Goal: Complete application form

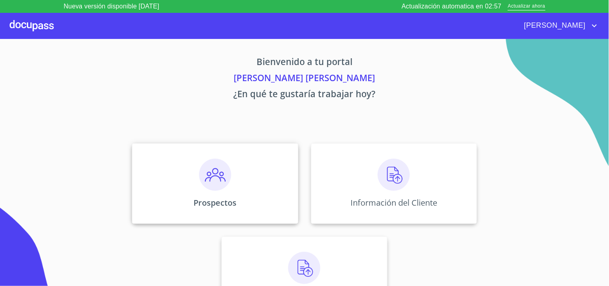
click at [241, 169] on div "Prospectos" at bounding box center [215, 183] width 166 height 80
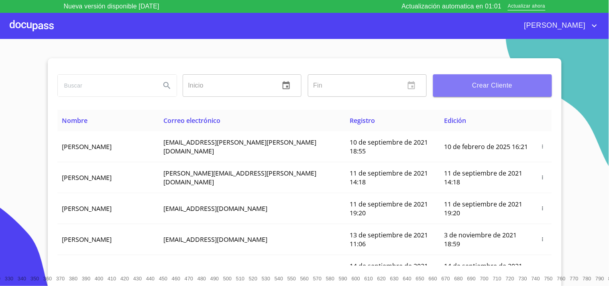
click at [488, 83] on span "Crear Cliente" at bounding box center [492, 85] width 106 height 11
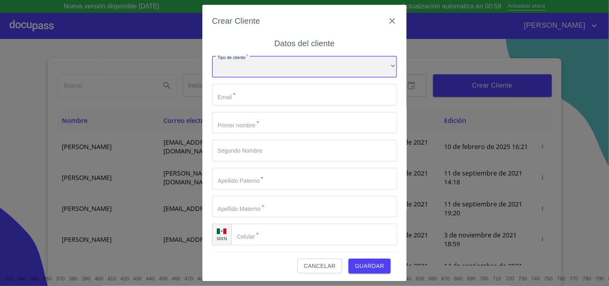
click at [256, 75] on div "​" at bounding box center [304, 67] width 185 height 22
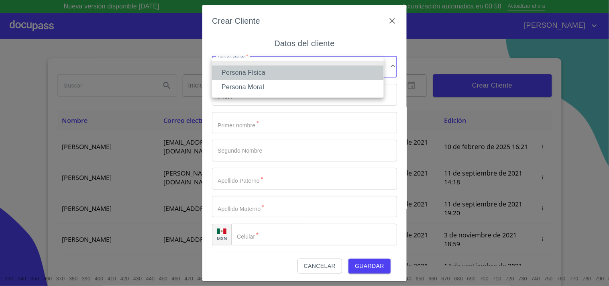
click at [270, 72] on li "Persona Física" at bounding box center [298, 72] width 172 height 14
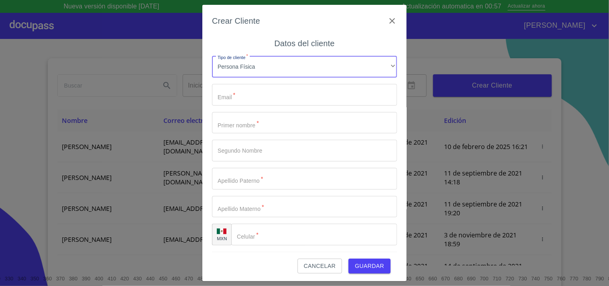
click at [255, 100] on input "Tipo de cliente   *" at bounding box center [304, 95] width 185 height 22
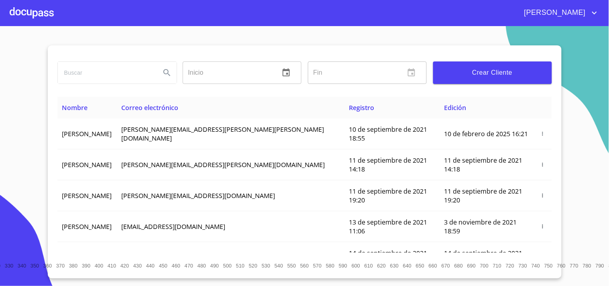
click at [470, 74] on span "Crear Cliente" at bounding box center [492, 72] width 106 height 11
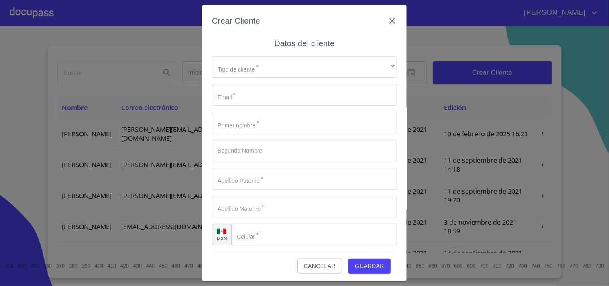
click at [273, 79] on div "Tipo de cliente   * ​ ​ Email   * ​ Primer nombre   * ​ Segundo Nombre ​ Apelli…" at bounding box center [304, 151] width 185 height 202
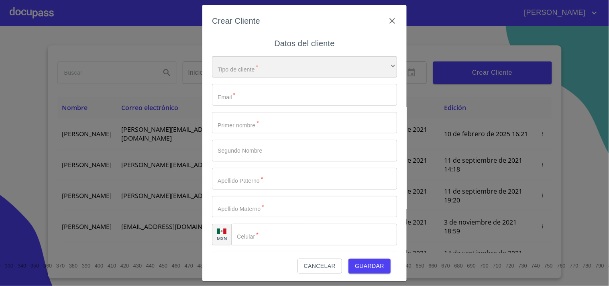
click at [276, 74] on div "​" at bounding box center [304, 67] width 185 height 22
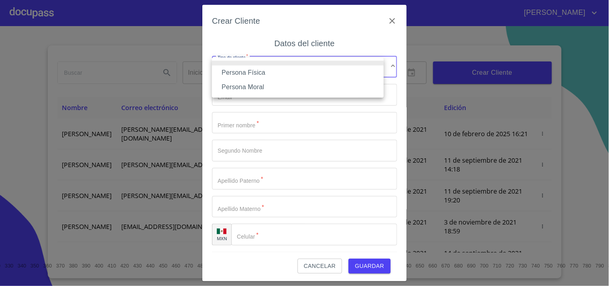
click at [266, 73] on li "Persona Física" at bounding box center [298, 72] width 172 height 14
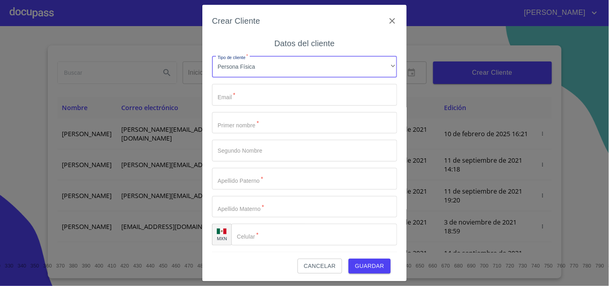
click at [257, 106] on div "Tipo de cliente   * Persona Física ​ Email   * ​ Primer nombre   * ​ Segundo No…" at bounding box center [304, 151] width 185 height 202
click at [262, 99] on input "Tipo de cliente   *" at bounding box center [304, 95] width 185 height 22
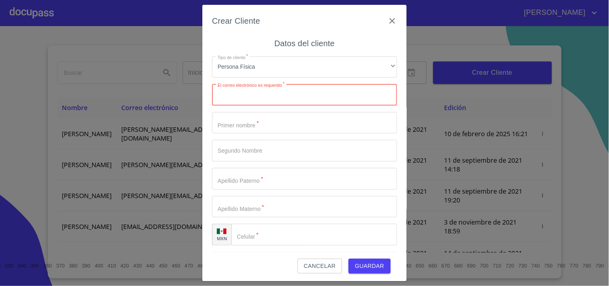
paste input "[EMAIL_ADDRESS][DOMAIN_NAME]"
type input "[EMAIL_ADDRESS][DOMAIN_NAME]"
click at [207, 69] on div "Crear Cliente Datos del cliente Tipo de cliente   * Persona Física ​ El correo …" at bounding box center [304, 143] width 204 height 277
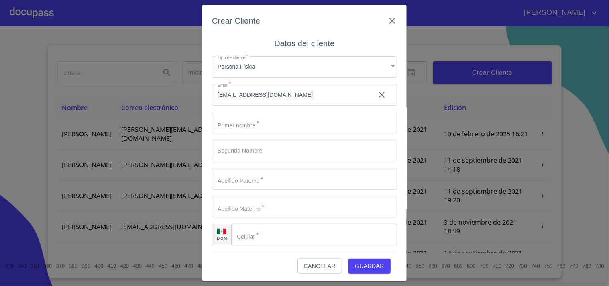
scroll to position [1, 0]
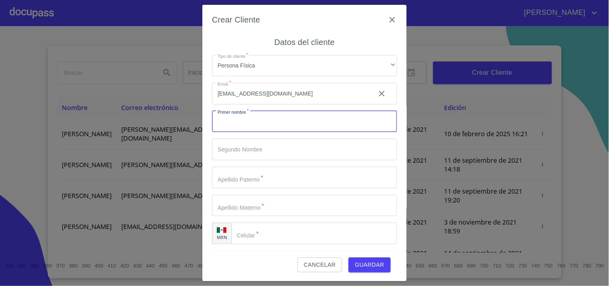
click at [290, 120] on input "Tipo de cliente   *" at bounding box center [304, 122] width 185 height 22
paste input "[PERSON_NAME]"
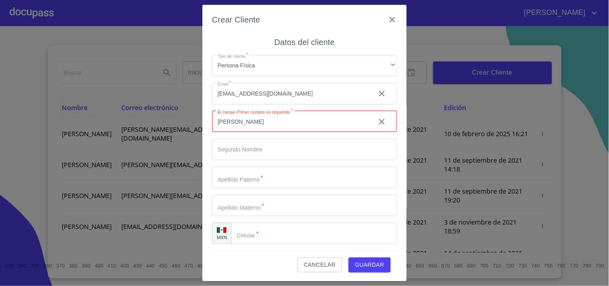
type input "[PERSON_NAME]"
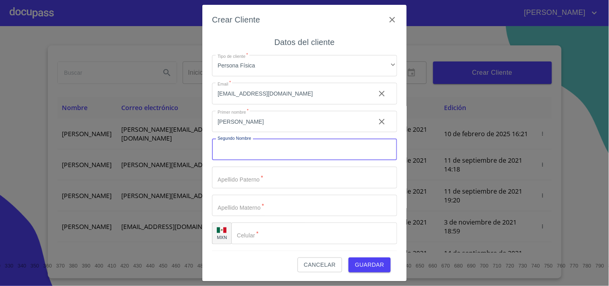
click at [262, 153] on input "Tipo de cliente   *" at bounding box center [304, 149] width 185 height 22
paste input "[PERSON_NAME]"
type input "[PERSON_NAME]"
click at [232, 179] on input "Tipo de cliente   *" at bounding box center [304, 178] width 185 height 22
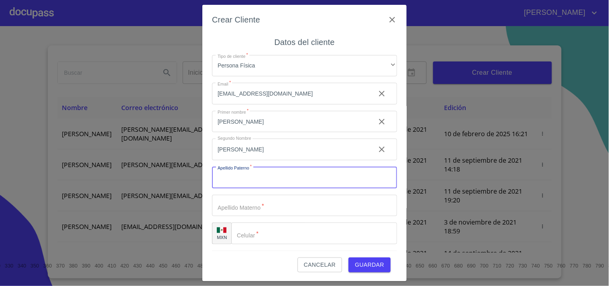
paste input "VAZQUEZ"
type input "VAZQUEZ"
click at [234, 207] on input "Tipo de cliente   *" at bounding box center [304, 206] width 185 height 22
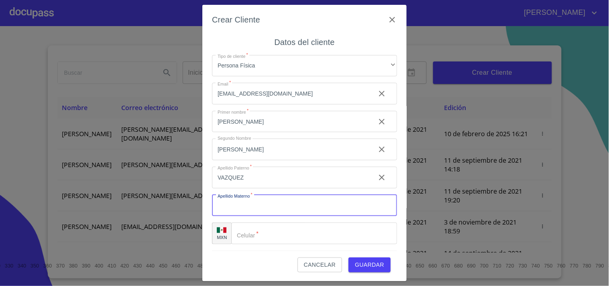
paste input "MENDEZ"
type input "MENDEZ"
click at [205, 198] on div "Crear Cliente Datos del cliente Tipo de cliente   * Persona Física ​ Email   * …" at bounding box center [304, 143] width 204 height 277
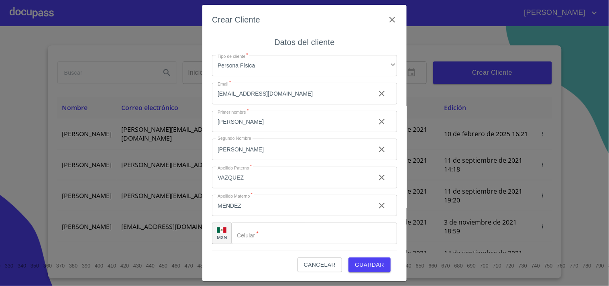
click at [250, 240] on div "​" at bounding box center [314, 233] width 166 height 22
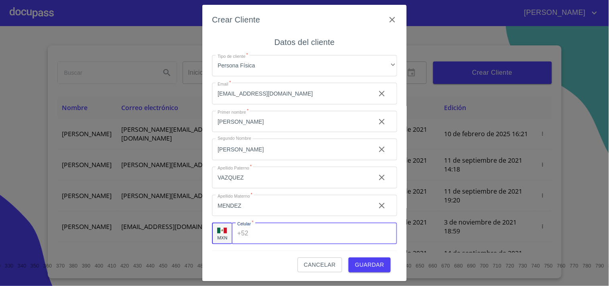
paste input "[PHONE_NUMBER]"
type input "[PHONE_NUMBER]"
click at [350, 258] on button "Guardar" at bounding box center [369, 264] width 42 height 15
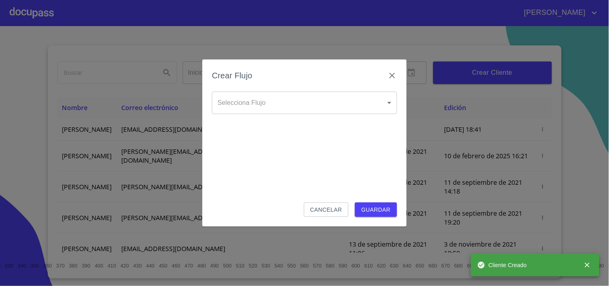
click at [307, 105] on body "[PERSON_NAME] ​ Fin ​ Crear Cliente Nombre Correo electrónico Registro Edición …" at bounding box center [304, 143] width 609 height 286
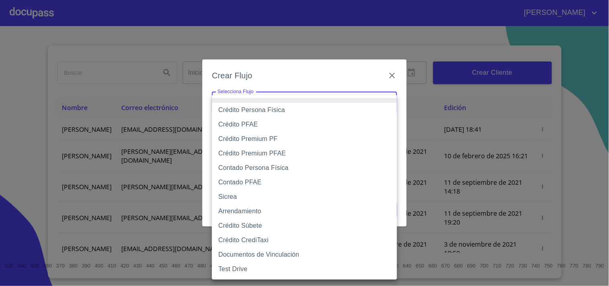
click at [291, 126] on li "Crédito PFAE" at bounding box center [304, 124] width 185 height 14
type input "60bfa0150d9865ccc24afd7c"
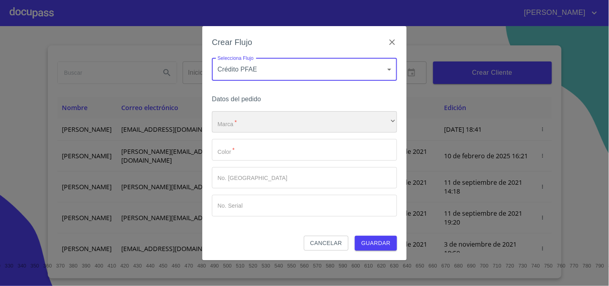
click at [279, 116] on div "​" at bounding box center [304, 122] width 185 height 22
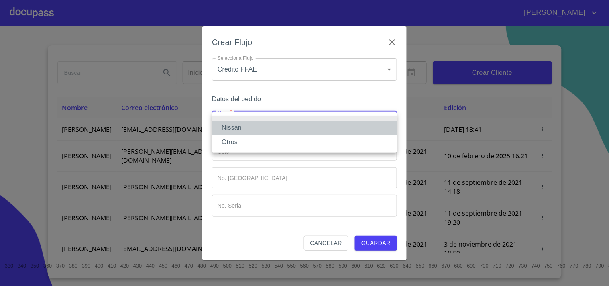
click at [264, 123] on li "Nissan" at bounding box center [304, 127] width 185 height 14
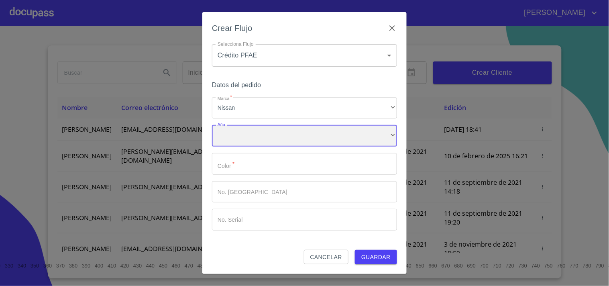
click at [258, 133] on div "​" at bounding box center [304, 136] width 185 height 22
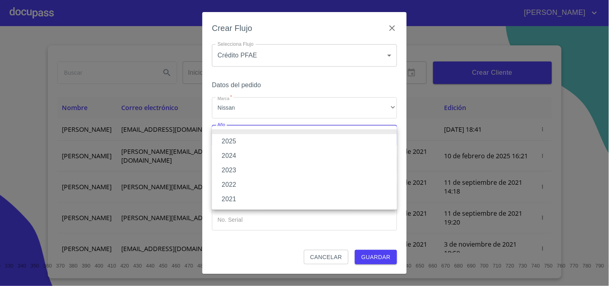
click at [251, 141] on li "2025" at bounding box center [304, 141] width 185 height 14
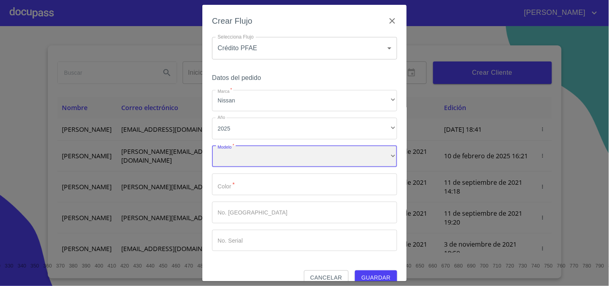
click at [250, 154] on div "​" at bounding box center [304, 157] width 185 height 22
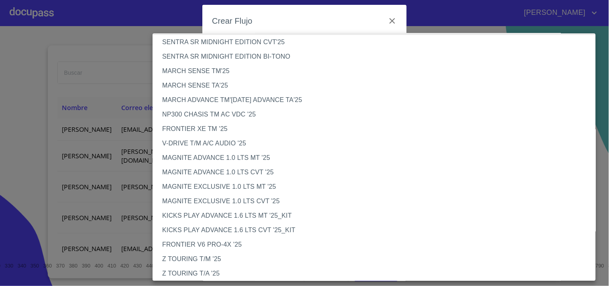
scroll to position [0, 0]
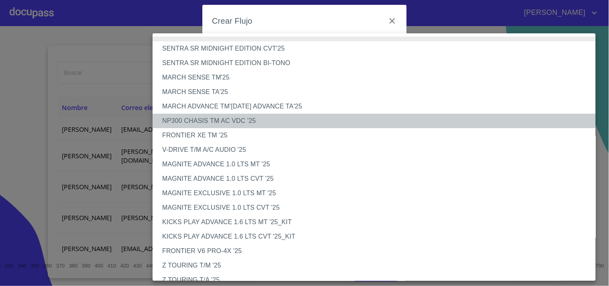
click at [252, 124] on li "NP300 CHASIS TM AC VDC '25" at bounding box center [378, 121] width 450 height 14
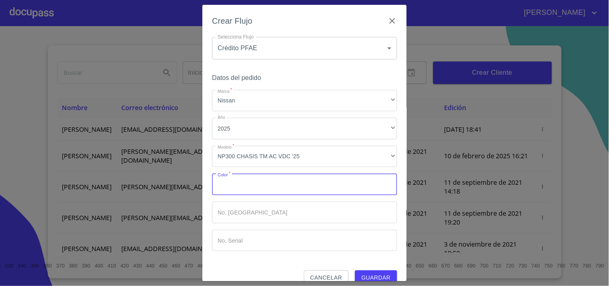
click at [268, 183] on input "Marca   *" at bounding box center [304, 184] width 185 height 22
type input "p"
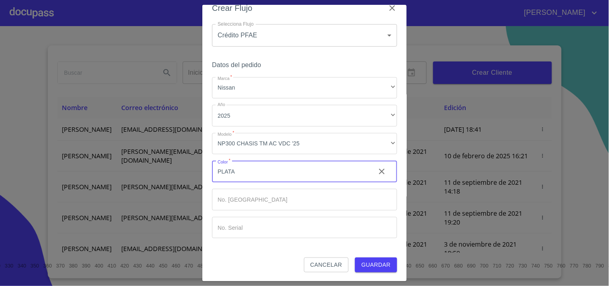
type input "PLATA"
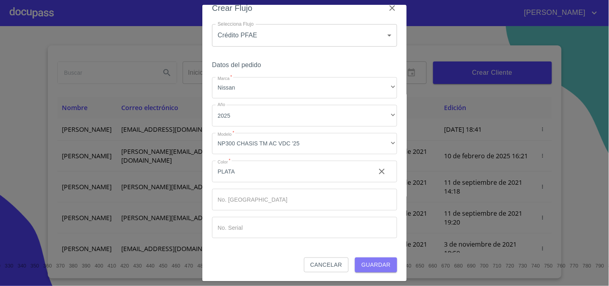
click at [371, 262] on span "Guardar" at bounding box center [375, 265] width 29 height 10
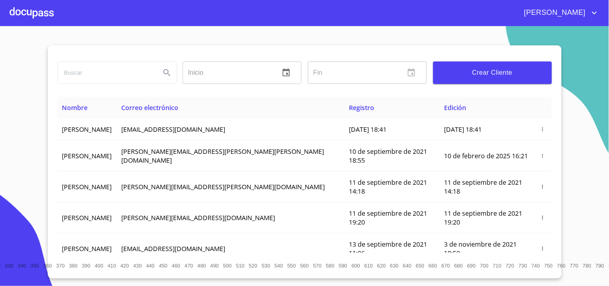
click at [35, 2] on div at bounding box center [32, 13] width 44 height 26
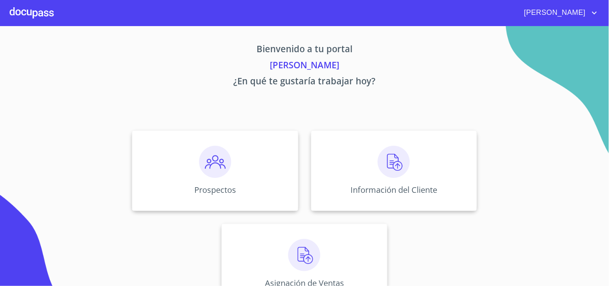
click at [356, 98] on div "Bienvenido a tu portal [PERSON_NAME] ¿En qué te gustaría trabajar [DATE]? Prosp…" at bounding box center [305, 167] width 514 height 283
click at [378, 155] on img at bounding box center [394, 162] width 32 height 32
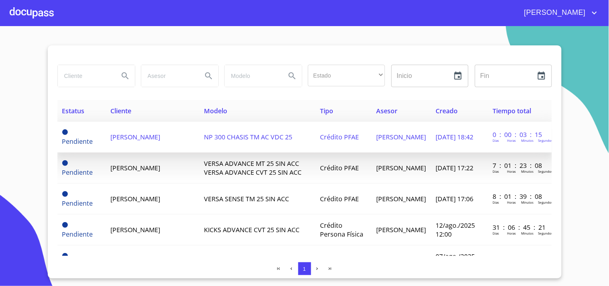
click at [160, 137] on span "[PERSON_NAME]" at bounding box center [135, 136] width 50 height 9
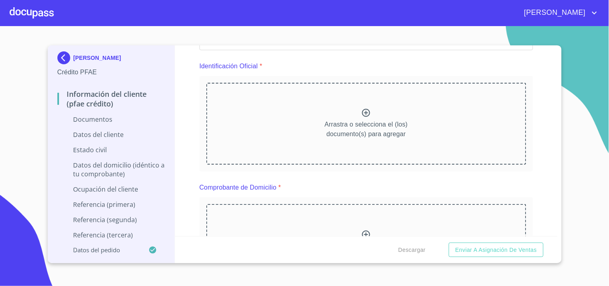
scroll to position [124, 0]
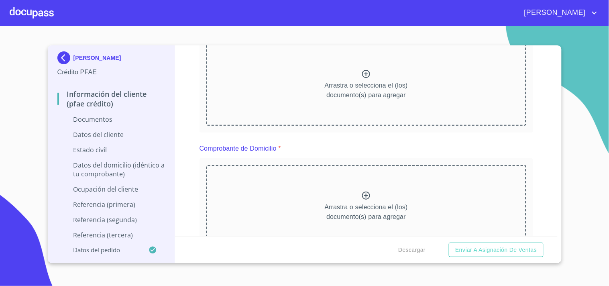
click at [360, 85] on p "Arrastra o selecciona el (los) documento(s) para agregar" at bounding box center [366, 90] width 83 height 19
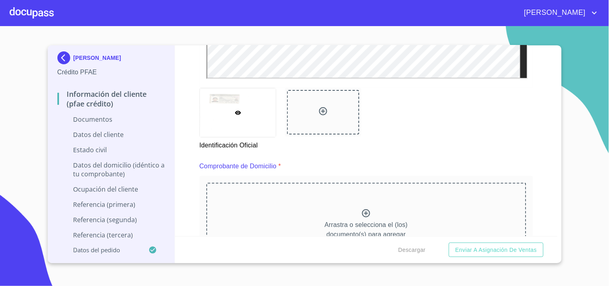
scroll to position [326, 0]
click at [318, 108] on icon at bounding box center [323, 111] width 10 height 10
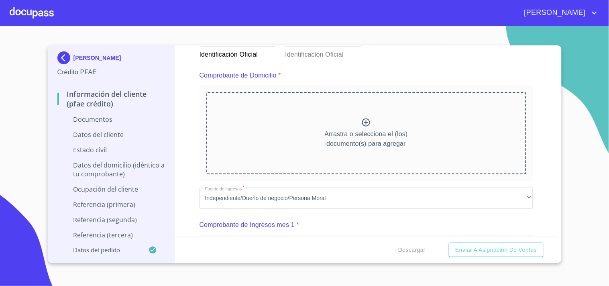
scroll to position [417, 0]
click at [366, 118] on icon at bounding box center [366, 121] width 10 height 10
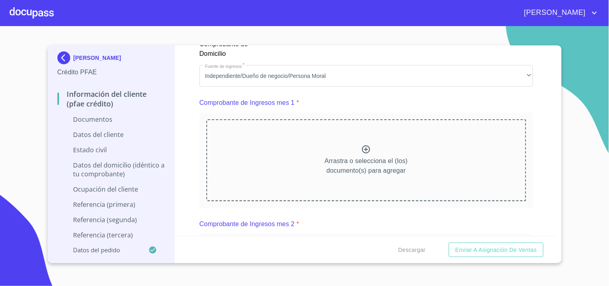
scroll to position [785, 0]
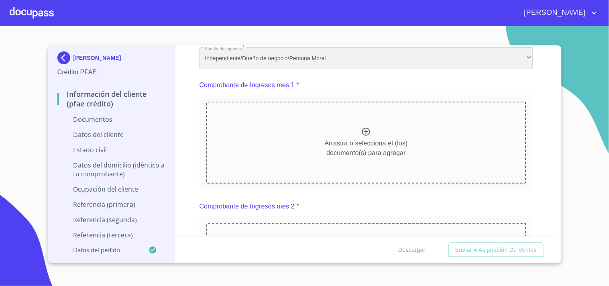
click at [251, 55] on div "Independiente/Dueño de negocio/Persona Moral" at bounding box center [366, 58] width 334 height 22
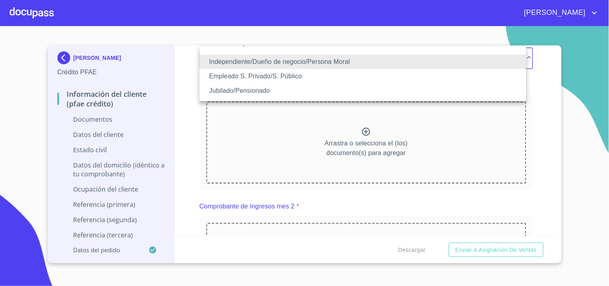
click at [251, 55] on li "Independiente/Dueño de negocio/Persona Moral" at bounding box center [362, 62] width 327 height 14
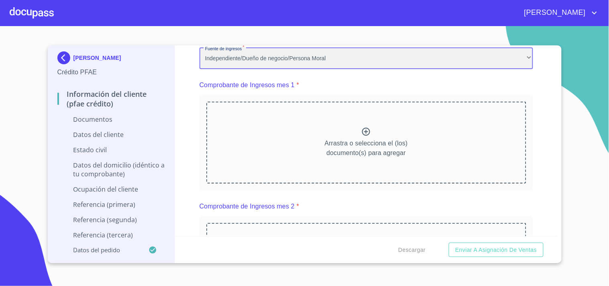
click at [251, 55] on div "Independiente/Dueño de negocio/Persona Moral" at bounding box center [366, 58] width 334 height 22
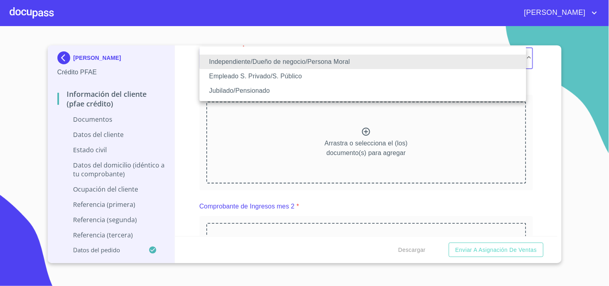
click at [251, 55] on li "Independiente/Dueño de negocio/Persona Moral" at bounding box center [362, 62] width 327 height 14
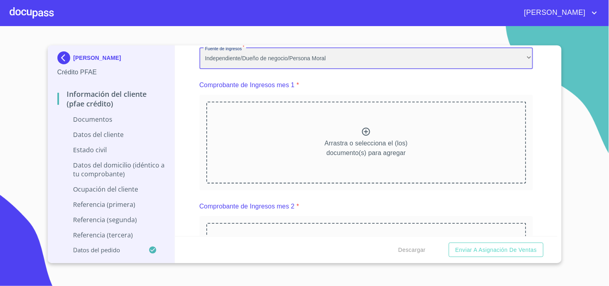
scroll to position [0, 0]
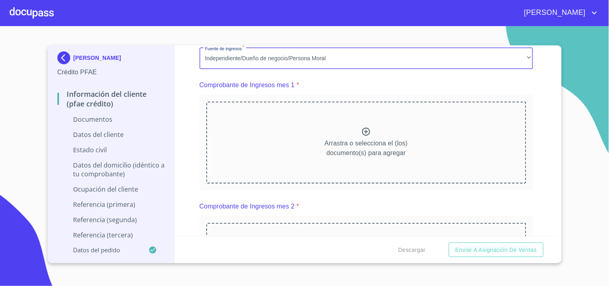
click at [325, 139] on p "Arrastra o selecciona el (los) documento(s) para agregar" at bounding box center [366, 147] width 83 height 19
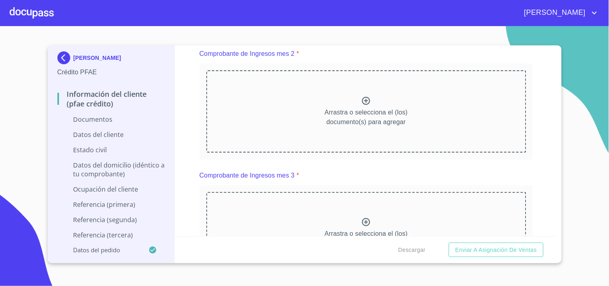
scroll to position [1185, 0]
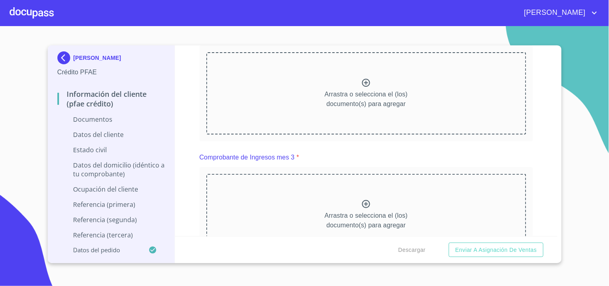
click at [364, 78] on icon at bounding box center [366, 83] width 10 height 10
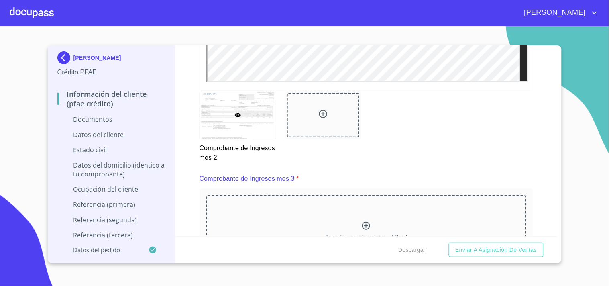
scroll to position [1456, 0]
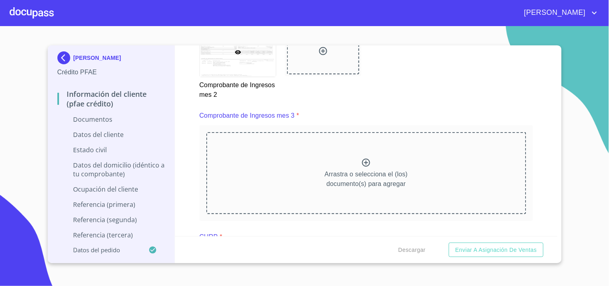
click at [362, 162] on icon at bounding box center [366, 163] width 8 height 8
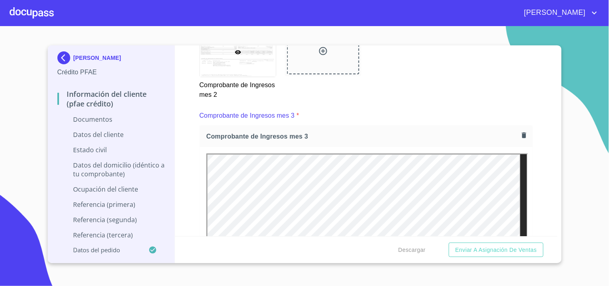
scroll to position [0, 0]
click at [181, 126] on div "Información del cliente (PFAE crédito) Documentos Documento de identificación. …" at bounding box center [366, 140] width 382 height 191
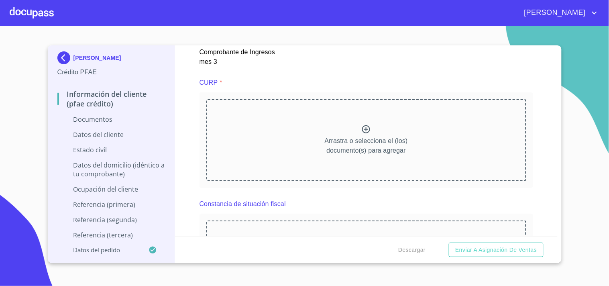
scroll to position [1851, 0]
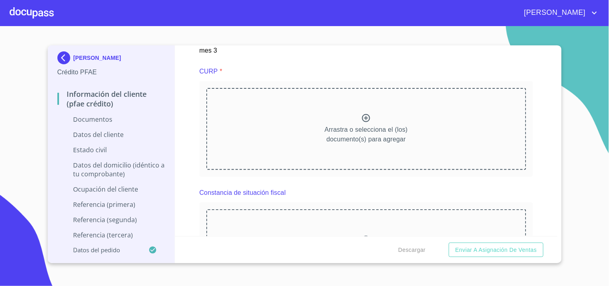
click at [331, 94] on div "Arrastra o selecciona el (los) documento(s) para agregar" at bounding box center [366, 129] width 320 height 82
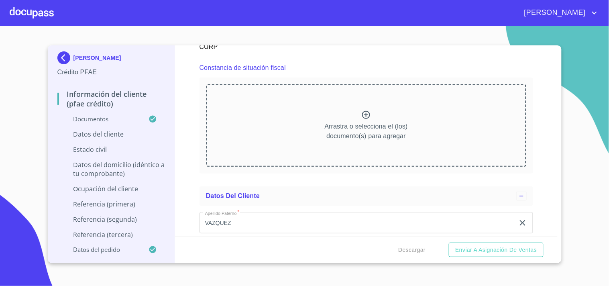
scroll to position [2206, 0]
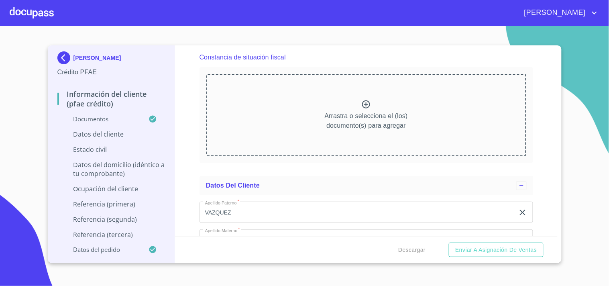
click at [366, 102] on icon at bounding box center [366, 104] width 8 height 8
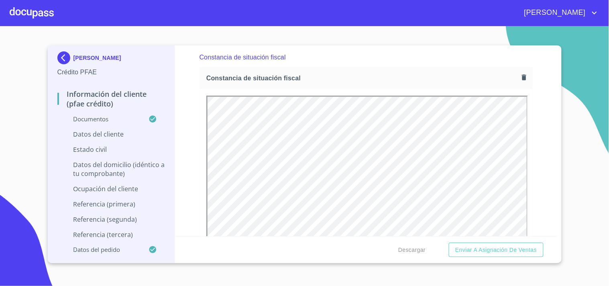
scroll to position [0, 0]
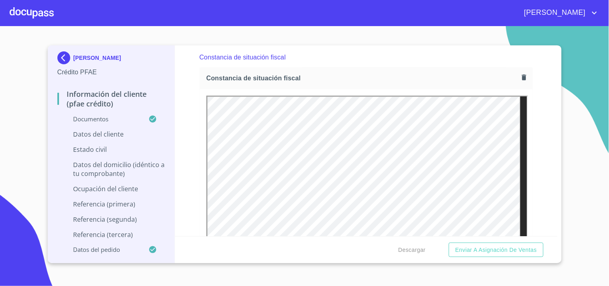
click at [193, 174] on div "Información del cliente (PFAE crédito) Documentos Documento de identificación. …" at bounding box center [366, 140] width 382 height 191
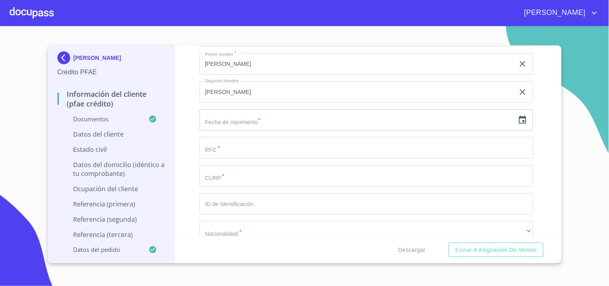
scroll to position [2644, 0]
click at [226, 111] on input "text" at bounding box center [356, 115] width 315 height 22
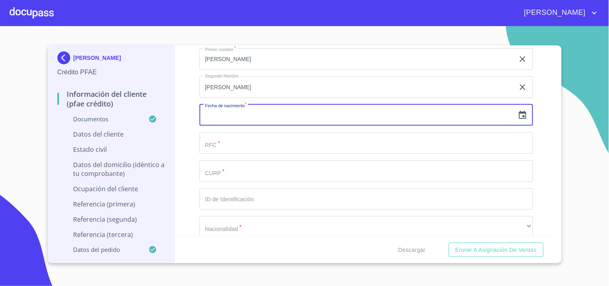
click at [519, 111] on icon "button" at bounding box center [522, 115] width 7 height 8
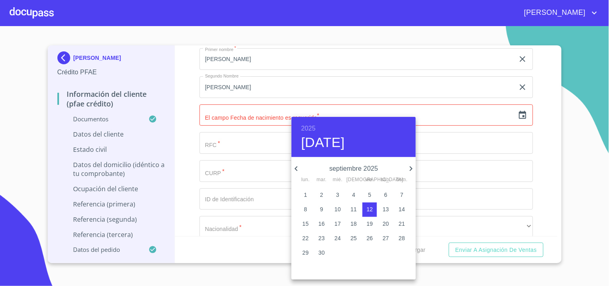
click at [311, 126] on h6 "2025" at bounding box center [308, 128] width 14 height 11
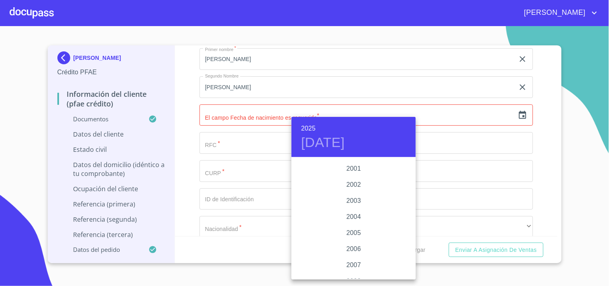
scroll to position [1212, 0]
click at [350, 174] on div "2001" at bounding box center [353, 174] width 124 height 16
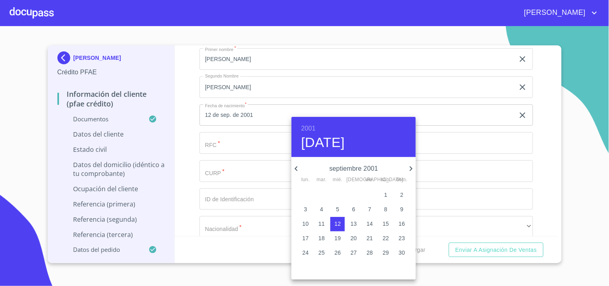
click at [349, 169] on p "septiembre 2001" at bounding box center [353, 169] width 105 height 10
click at [295, 165] on icon "button" at bounding box center [296, 169] width 10 height 10
click at [320, 208] on p "3" at bounding box center [321, 209] width 3 height 8
type input "[DATE]"
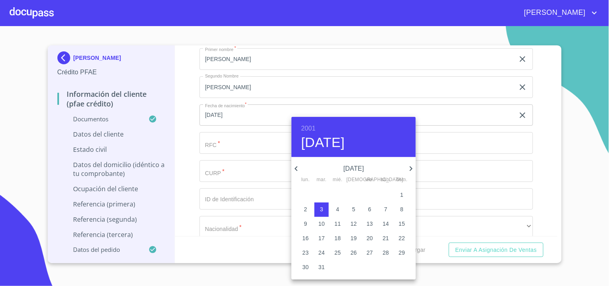
click at [189, 118] on div at bounding box center [304, 143] width 609 height 286
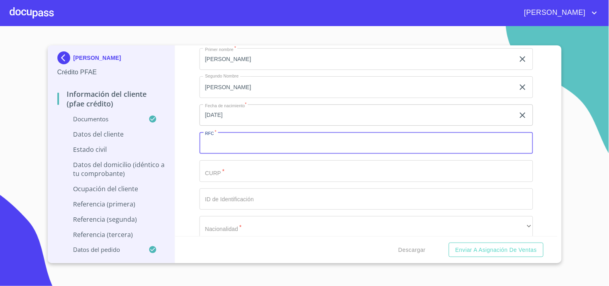
drag, startPoint x: 260, startPoint y: 135, endPoint x: 260, endPoint y: 142, distance: 7.2
click at [260, 138] on input "Documento de identificación.   *" at bounding box center [366, 143] width 334 height 22
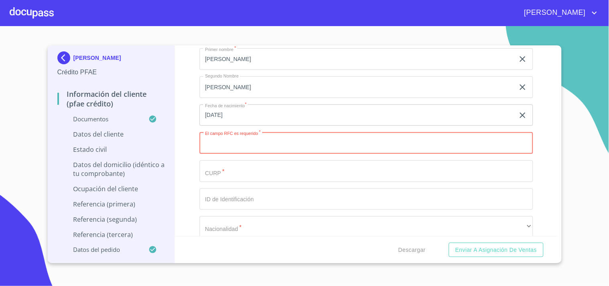
paste input "VAML010703FR4"
type input "VAML010703FR4"
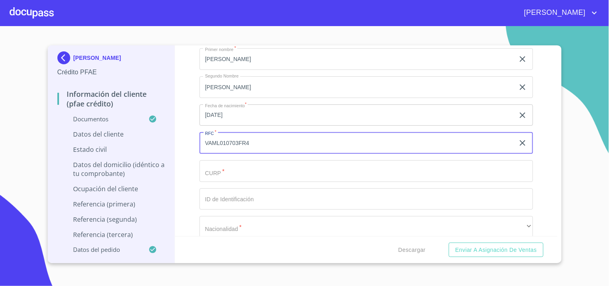
click at [221, 166] on input "Documento de identificación.   *" at bounding box center [366, 171] width 334 height 22
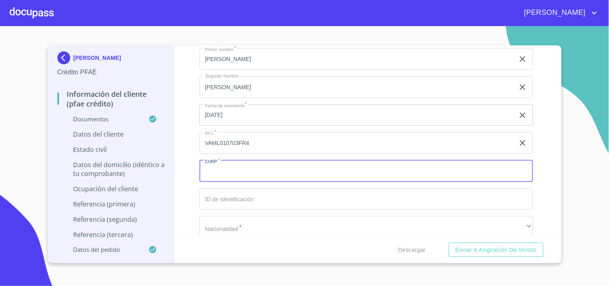
paste input "VAML010703HJCZNSA0"
type input "VAML010703HJCZNSA0"
click at [191, 161] on div "Información del cliente (PFAE crédito) Documentos Documento de identificación. …" at bounding box center [366, 140] width 382 height 191
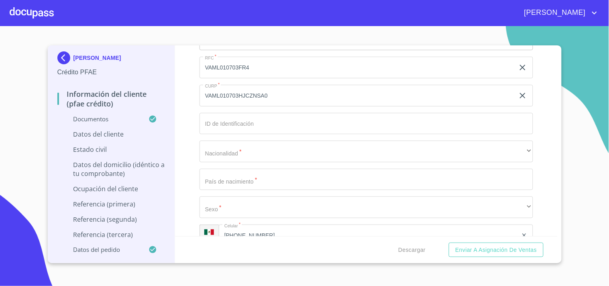
scroll to position [2776, 0]
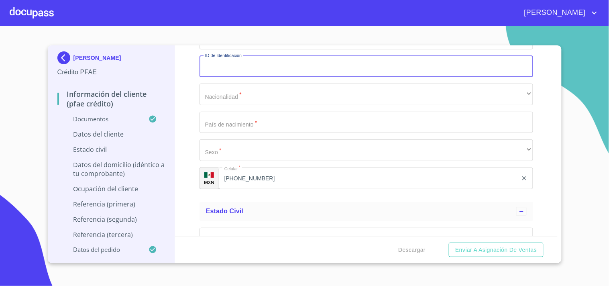
click at [246, 66] on input "Documento de identificación.   *" at bounding box center [366, 67] width 334 height 22
click at [246, 64] on input "2613124453" at bounding box center [356, 67] width 315 height 22
type input "2613124453635"
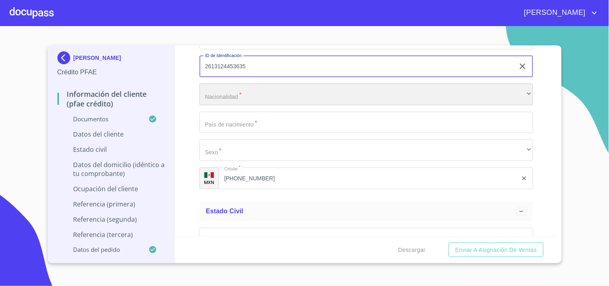
click at [242, 83] on div "​" at bounding box center [366, 94] width 334 height 22
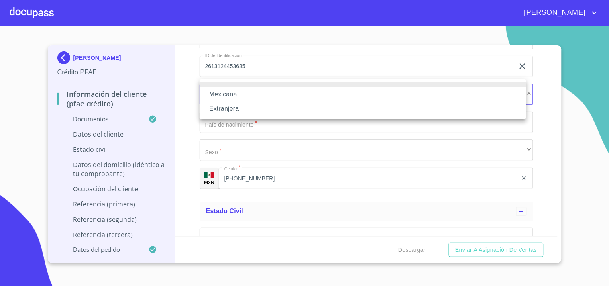
click at [232, 91] on li "Mexicana" at bounding box center [362, 94] width 327 height 14
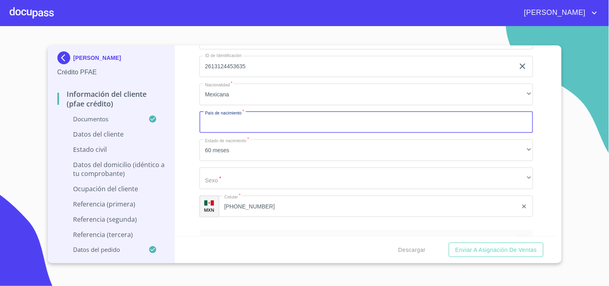
click at [220, 122] on input "Documento de identificación.   *" at bounding box center [366, 123] width 334 height 22
type input "m"
type input "[GEOGRAPHIC_DATA]"
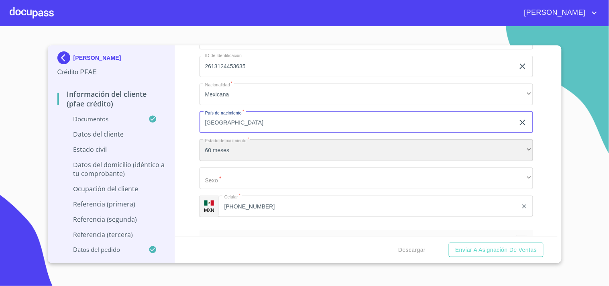
click at [229, 148] on div "60 meses" at bounding box center [366, 150] width 334 height 22
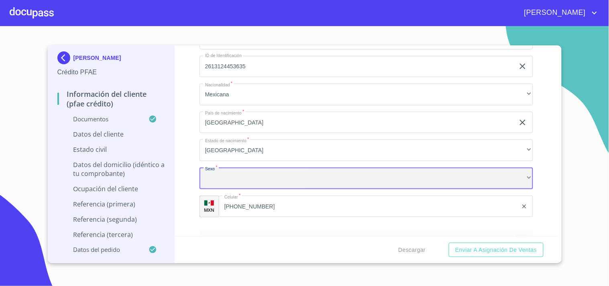
click at [216, 171] on div "​" at bounding box center [366, 178] width 334 height 22
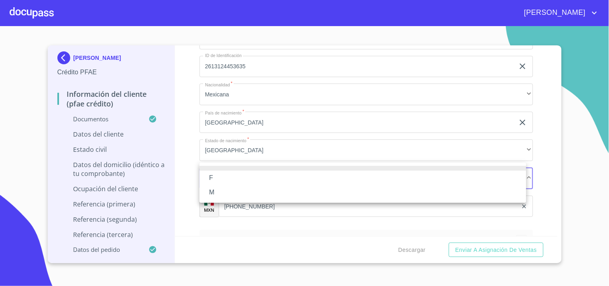
click at [213, 190] on li "M" at bounding box center [362, 192] width 327 height 14
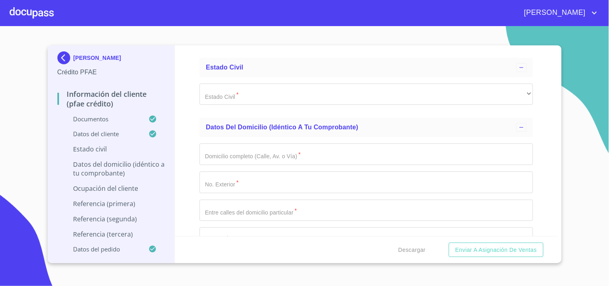
scroll to position [2958, 0]
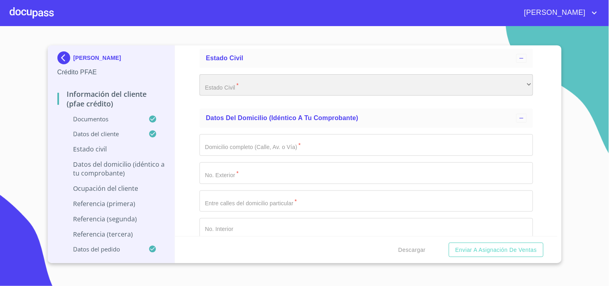
click at [258, 75] on div "​" at bounding box center [366, 85] width 334 height 22
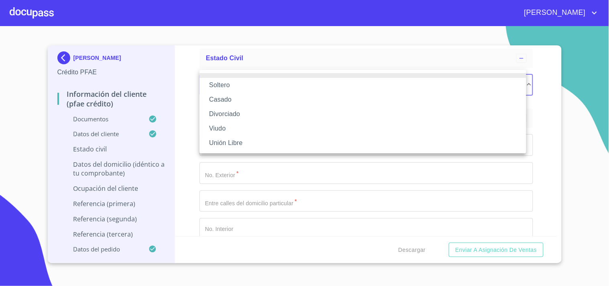
click at [227, 81] on li "Soltero" at bounding box center [362, 85] width 327 height 14
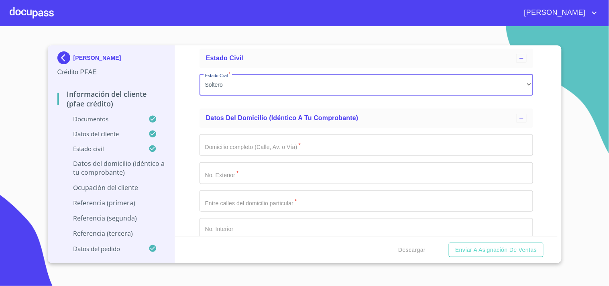
click at [197, 106] on div "Información del cliente (PFAE crédito) Documentos Documento de identificación. …" at bounding box center [366, 140] width 382 height 191
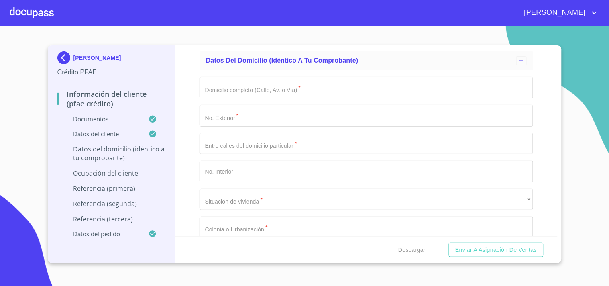
scroll to position [3008, 0]
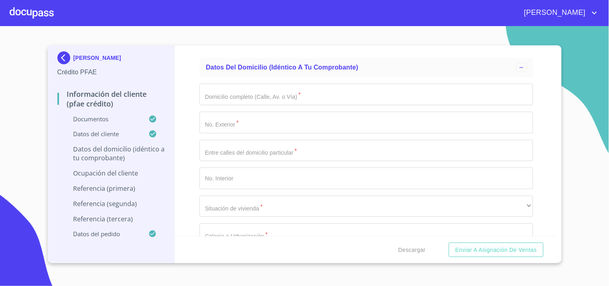
click at [251, 89] on input "Documento de identificación.   *" at bounding box center [366, 94] width 334 height 22
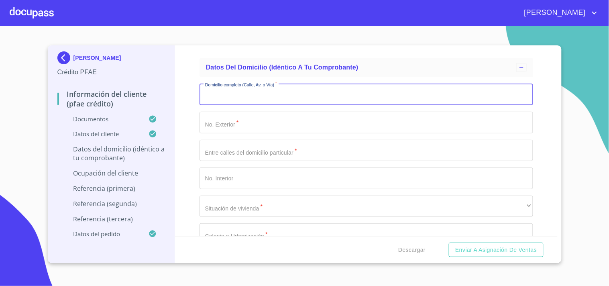
paste input "SAN BLAS"
type input "SAN BLAS"
click at [216, 118] on input "Documento de identificación.   *" at bounding box center [366, 123] width 334 height 22
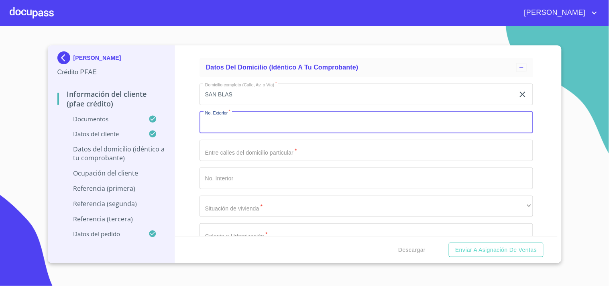
paste input "2909"
type input "2909"
click at [225, 141] on input "Documento de identificación.   *" at bounding box center [366, 151] width 334 height 22
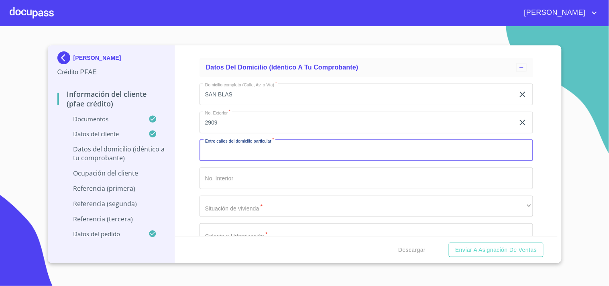
click at [215, 173] on input "Documento de identificación.   *" at bounding box center [366, 178] width 334 height 22
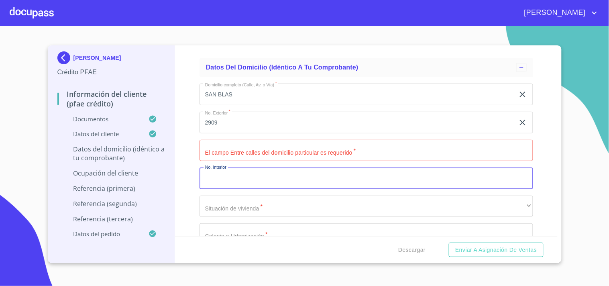
paste input "60"
type input "60"
click at [210, 140] on input "Documento de identificación.   *" at bounding box center [366, 151] width 334 height 22
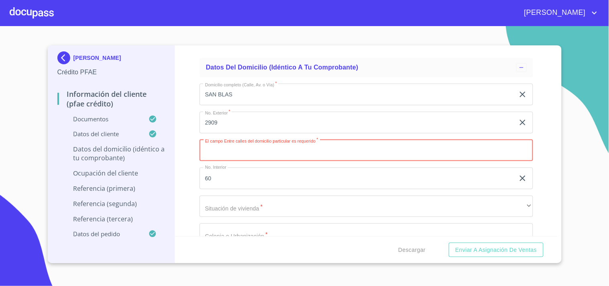
paste input "SN [PERSON_NAME] STA [PERSON_NAME]"
click at [240, 146] on input "SN [PERSON_NAME] STA [PERSON_NAME]" at bounding box center [356, 151] width 315 height 22
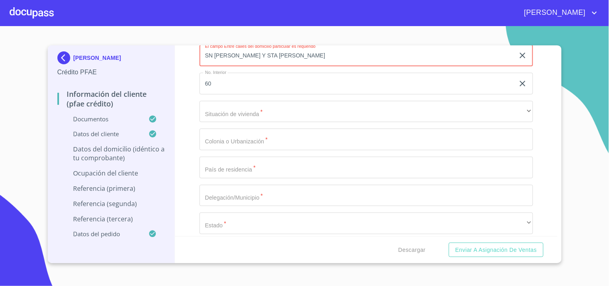
scroll to position [3118, 0]
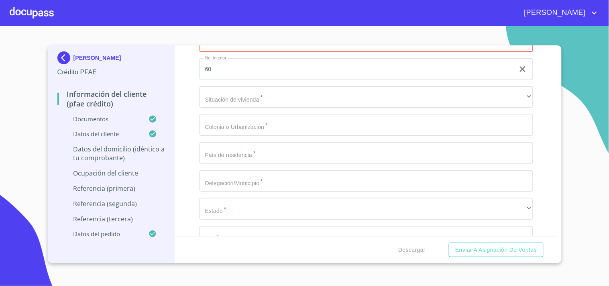
type input "SN [PERSON_NAME] Y STA [PERSON_NAME]"
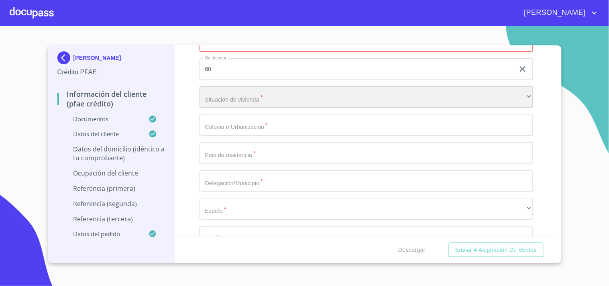
click at [256, 98] on div "​" at bounding box center [366, 97] width 334 height 22
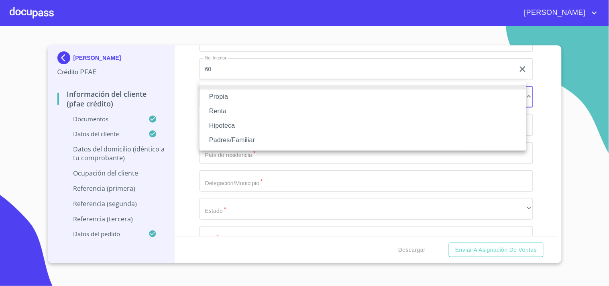
click at [240, 97] on li "Propia" at bounding box center [362, 96] width 327 height 14
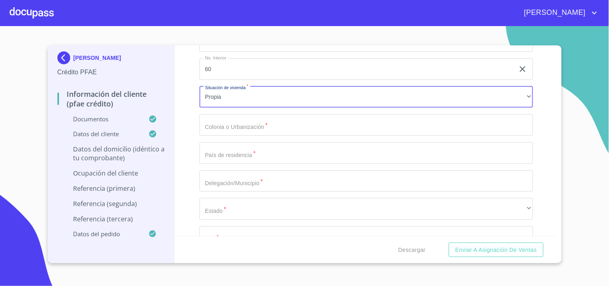
click at [251, 124] on input "Documento de identificación.   *" at bounding box center [366, 125] width 334 height 22
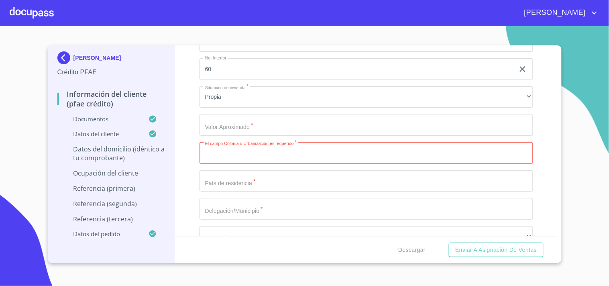
paste input "PARQUES DE [GEOGRAPHIC_DATA][PERSON_NAME]"
type input "PARQUES DE [GEOGRAPHIC_DATA][PERSON_NAME]"
click at [183, 173] on div "Información del cliente (PFAE crédito) Documentos Documento de identificación. …" at bounding box center [366, 140] width 382 height 191
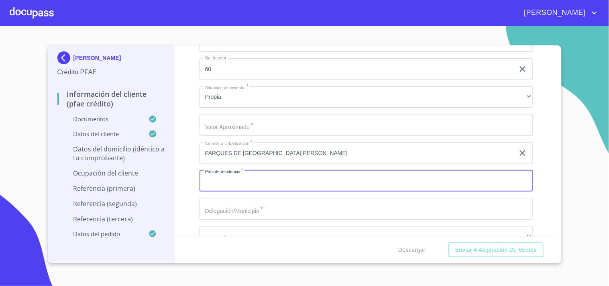
click at [231, 173] on input "Documento de identificación.   *" at bounding box center [366, 181] width 334 height 22
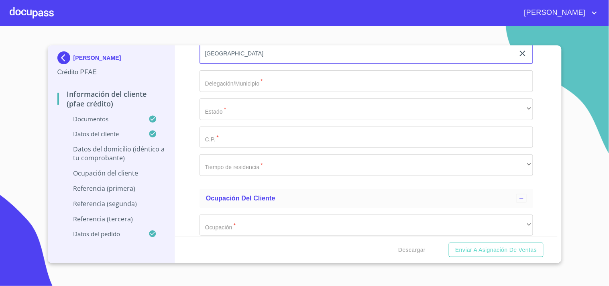
scroll to position [3248, 0]
type input "[GEOGRAPHIC_DATA]"
click at [247, 75] on input "Documento de identificación.   *" at bounding box center [366, 78] width 334 height 22
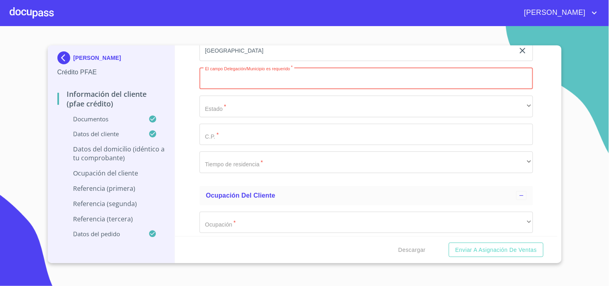
paste input "TLAQUEPAQUE"
type input "TLAQUEPAQUE"
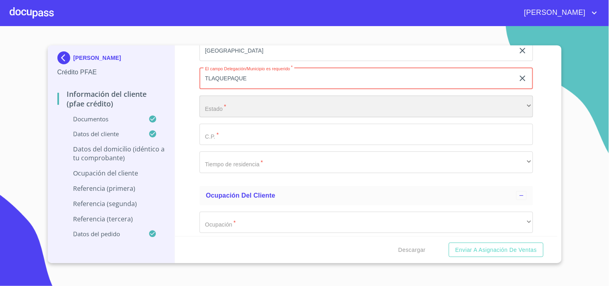
click at [221, 100] on div "​" at bounding box center [366, 107] width 334 height 22
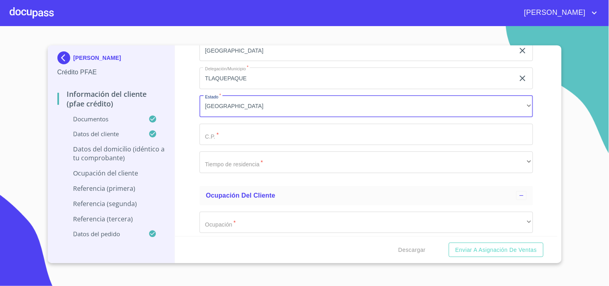
click at [237, 127] on input "Documento de identificación.   *" at bounding box center [366, 135] width 334 height 22
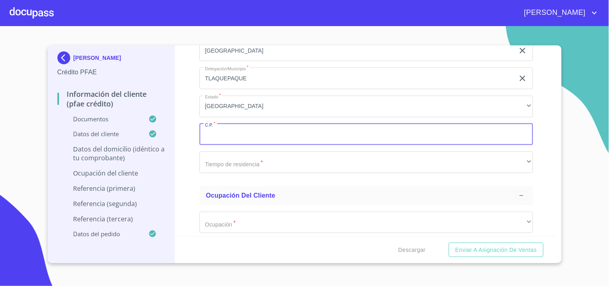
paste input "45615"
type input "45615"
click at [199, 131] on div "Información del cliente (PFAE crédito) Documentos Documento de identificación. …" at bounding box center [366, 140] width 382 height 191
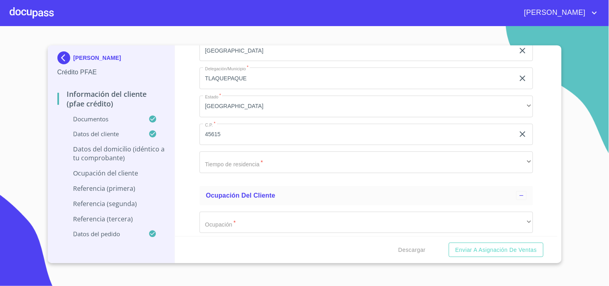
click at [187, 131] on div "Información del cliente (PFAE crédito) Documentos Documento de identificación. …" at bounding box center [366, 140] width 382 height 191
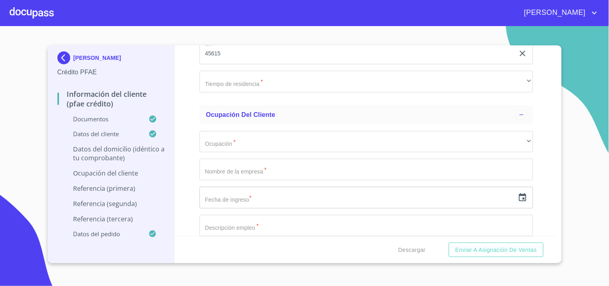
scroll to position [3329, 0]
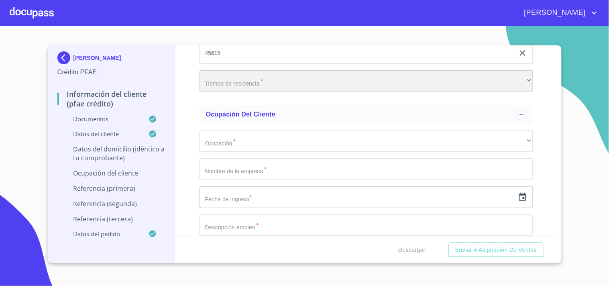
click at [221, 75] on div "​" at bounding box center [366, 81] width 334 height 22
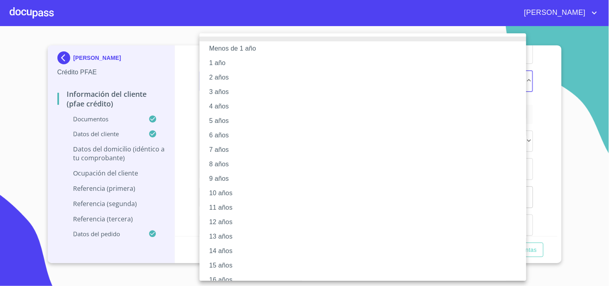
scroll to position [67, 0]
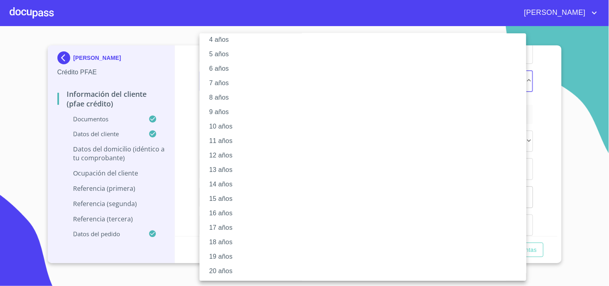
click at [225, 266] on li "20 años" at bounding box center [366, 271] width 334 height 14
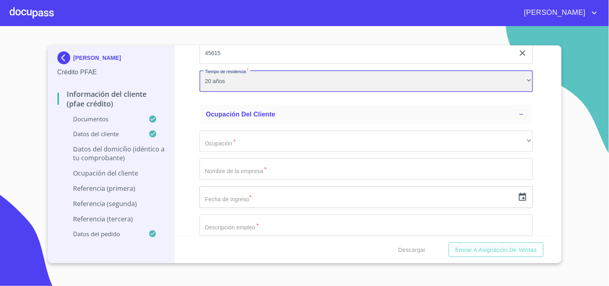
scroll to position [66, 0]
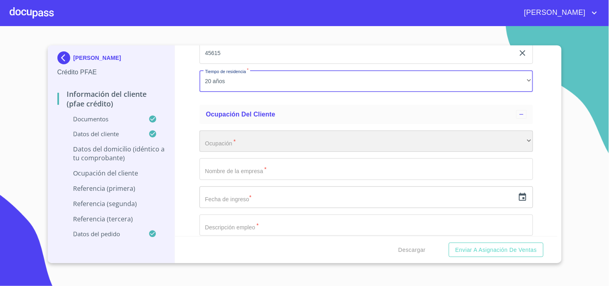
click at [214, 137] on div "​" at bounding box center [366, 141] width 334 height 22
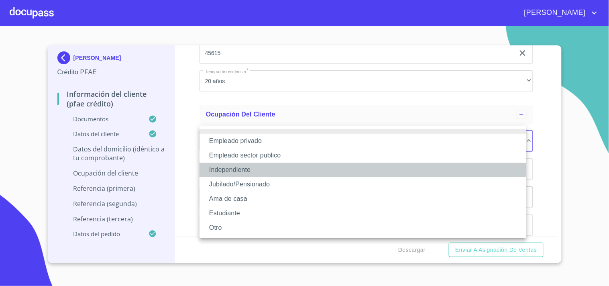
click at [245, 171] on li "Independiente" at bounding box center [362, 170] width 327 height 14
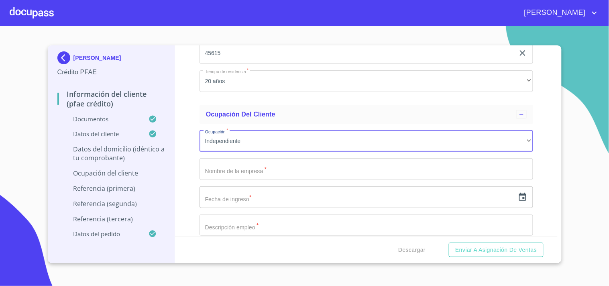
click at [230, 159] on input "Documento de identificación.   *" at bounding box center [366, 169] width 334 height 22
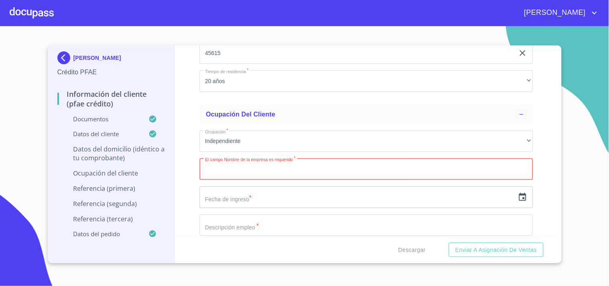
paste input "GERA TIRES"
type input "GERA TIRES"
click at [174, 144] on div "[PERSON_NAME] PFAE Información del cliente (PFAE crédito) Documentos Datos del …" at bounding box center [112, 154] width 128 height 218
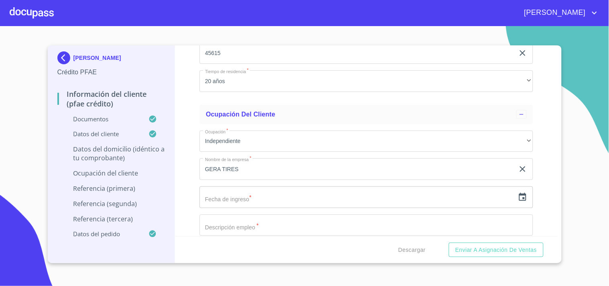
click at [190, 150] on div "Información del cliente (PFAE crédito) Documentos Documento de identificación. …" at bounding box center [366, 140] width 382 height 191
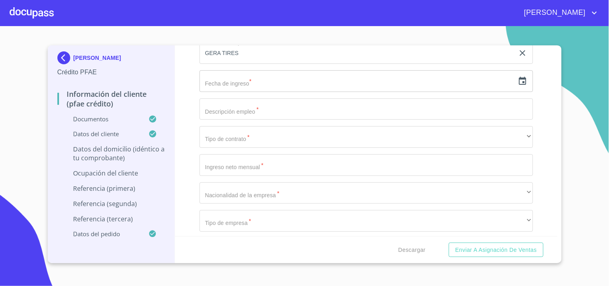
scroll to position [3445, 0]
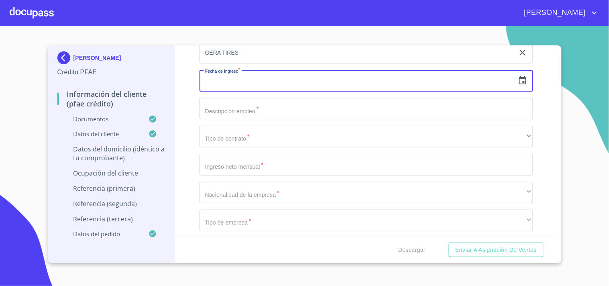
click at [264, 77] on input "text" at bounding box center [356, 81] width 315 height 22
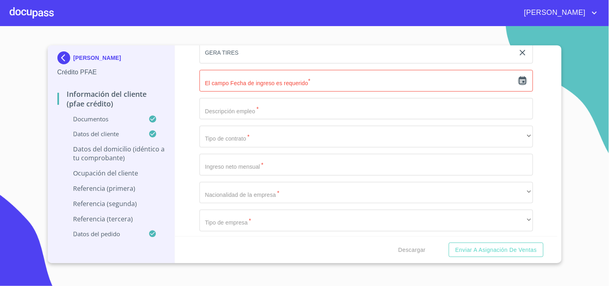
click at [518, 76] on icon "button" at bounding box center [523, 81] width 10 height 10
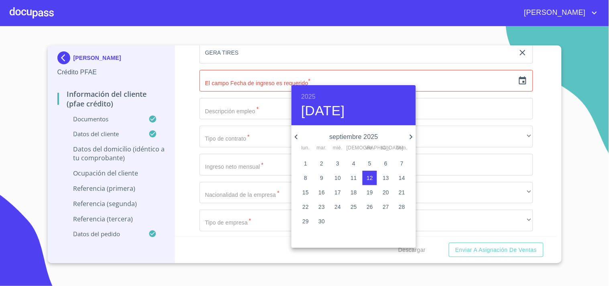
click at [310, 96] on h6 "2025" at bounding box center [308, 96] width 14 height 11
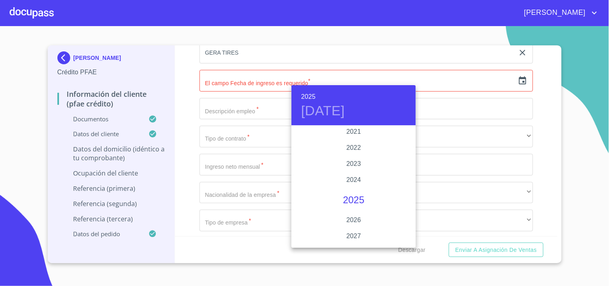
scroll to position [1539, 0]
click at [352, 136] on div "2021" at bounding box center [353, 136] width 124 height 16
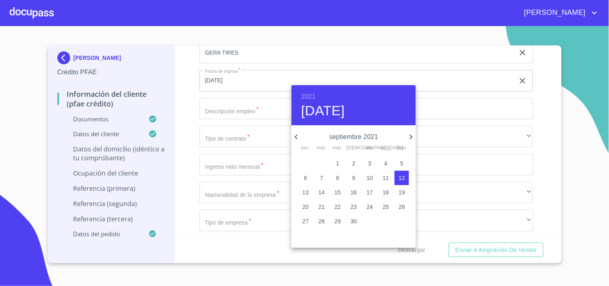
click at [296, 134] on icon "button" at bounding box center [296, 137] width 10 height 10
click at [321, 177] on p "4" at bounding box center [321, 178] width 3 height 8
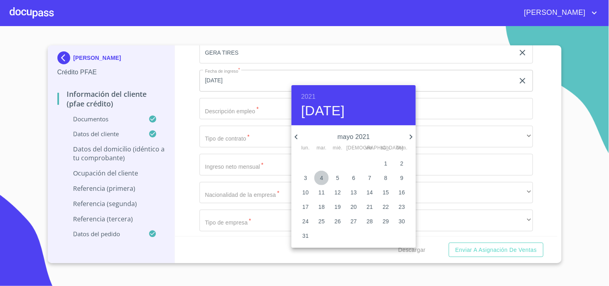
type input "4 de may. de 2021"
click at [226, 103] on div at bounding box center [304, 143] width 609 height 286
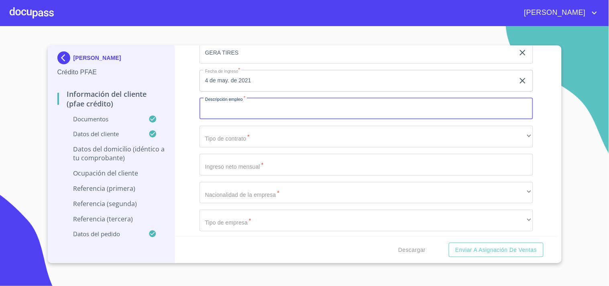
click at [231, 105] on input "Documento de identificación.   *" at bounding box center [366, 109] width 334 height 22
type input "VENTA DE NEUMATICOS"
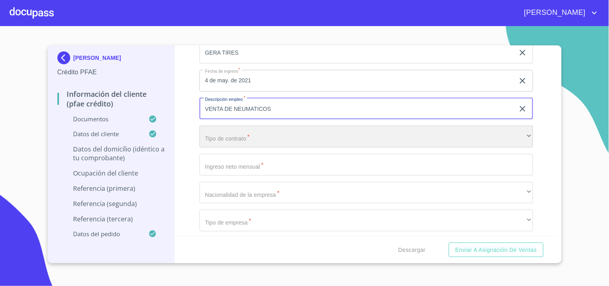
click at [232, 127] on div "​" at bounding box center [366, 137] width 334 height 22
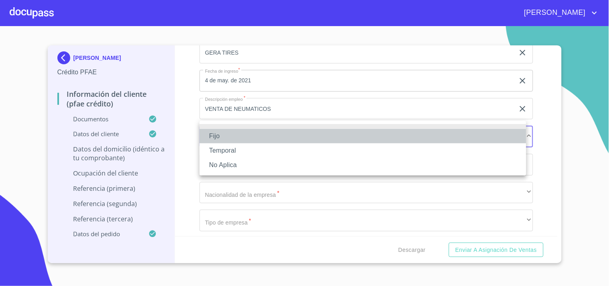
click at [226, 137] on li "Fijo" at bounding box center [362, 136] width 327 height 14
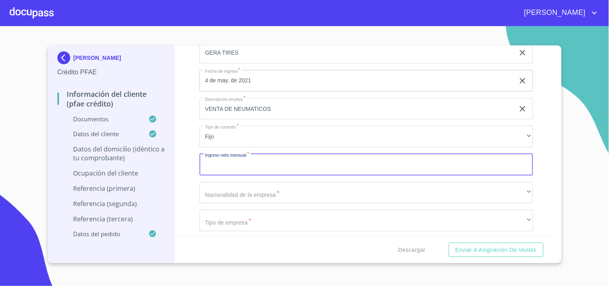
click at [226, 159] on input "Documento de identificación.   *" at bounding box center [366, 165] width 334 height 22
type input "350000"
click at [189, 157] on div "Información del cliente (PFAE crédito) Documentos Documento de identificación. …" at bounding box center [366, 140] width 382 height 191
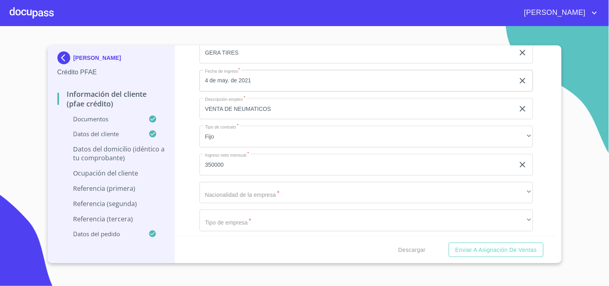
click at [189, 157] on div "Información del cliente (PFAE crédito) Documentos Documento de identificación. …" at bounding box center [366, 140] width 382 height 191
click at [195, 167] on div "Información del cliente (PFAE crédito) Documentos Documento de identificación. …" at bounding box center [366, 140] width 382 height 191
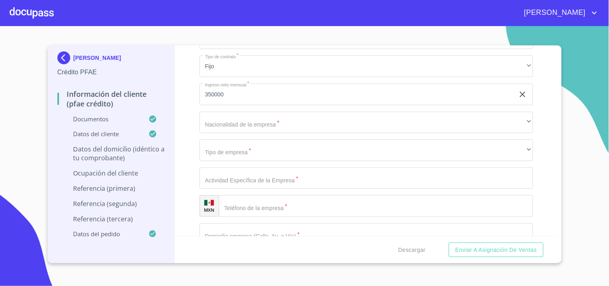
scroll to position [3516, 0]
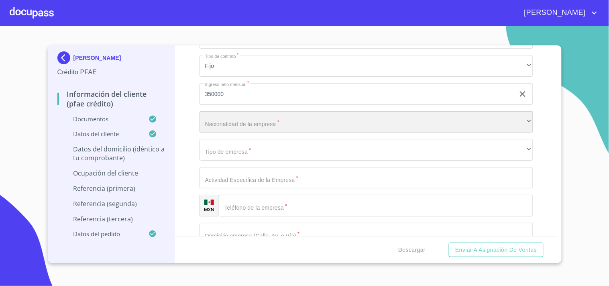
click at [214, 114] on div "​" at bounding box center [366, 122] width 334 height 22
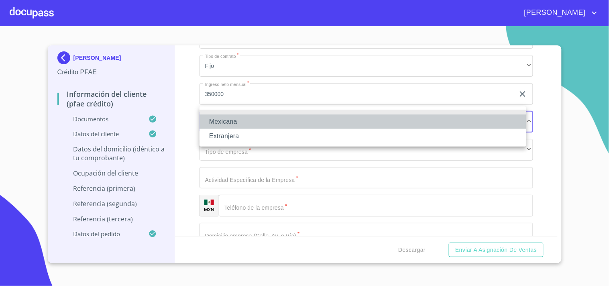
click at [218, 121] on li "Mexicana" at bounding box center [362, 121] width 327 height 14
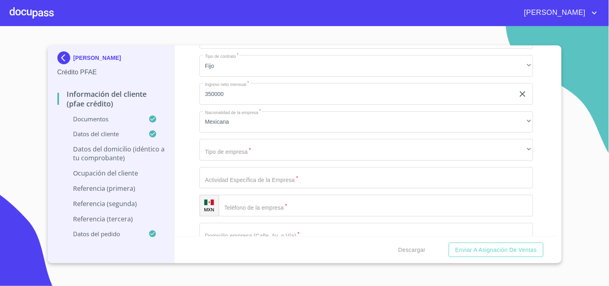
click at [185, 127] on div "Información del cliente (PFAE crédito) Documentos Documento de identificación. …" at bounding box center [366, 140] width 382 height 191
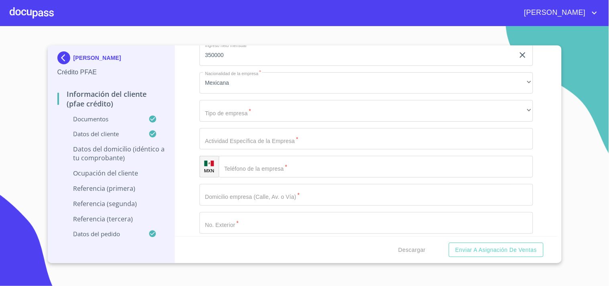
scroll to position [3557, 0]
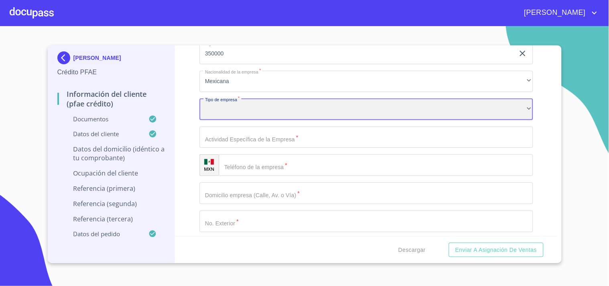
click at [224, 102] on div "​" at bounding box center [366, 109] width 334 height 22
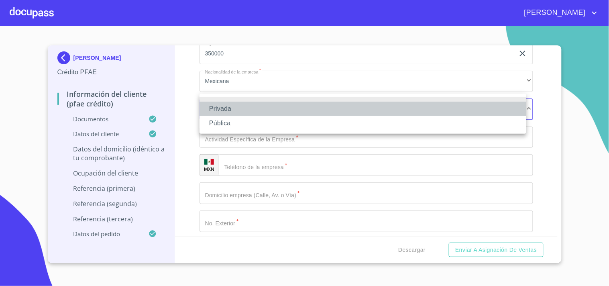
click at [223, 110] on li "Privada" at bounding box center [362, 109] width 327 height 14
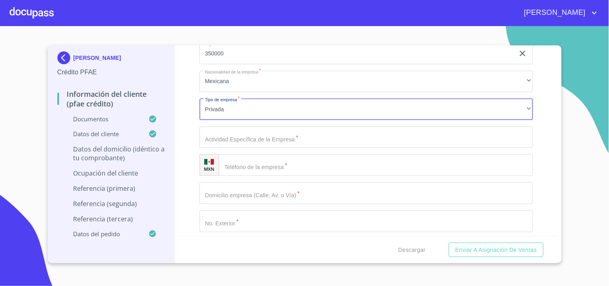
click at [219, 133] on input "Documento de identificación.   *" at bounding box center [366, 137] width 334 height 22
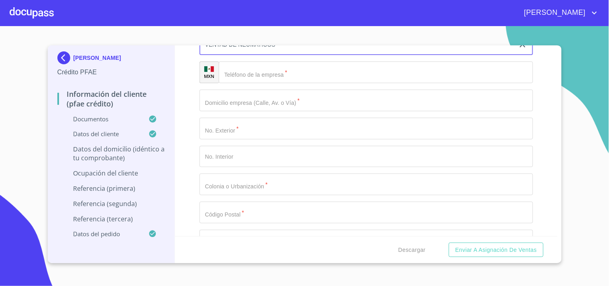
scroll to position [3650, 0]
type input "VENTAD DE NEUMATICOS"
click at [258, 65] on input "Documento de identificación.   *" at bounding box center [376, 72] width 314 height 22
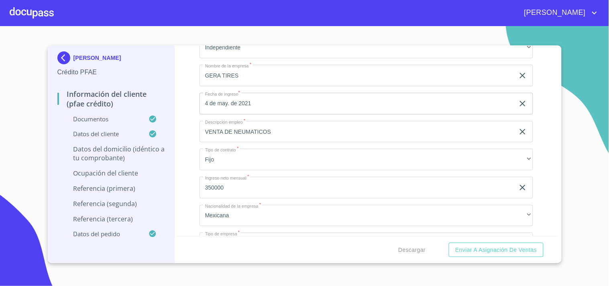
scroll to position [3421, 0]
drag, startPoint x: 241, startPoint y: 71, endPoint x: 203, endPoint y: 68, distance: 38.3
click at [203, 68] on input "GERA TIRES" at bounding box center [356, 77] width 315 height 22
click at [179, 151] on div "Información del cliente (PFAE crédito) Documentos Documento de identificación. …" at bounding box center [366, 140] width 382 height 191
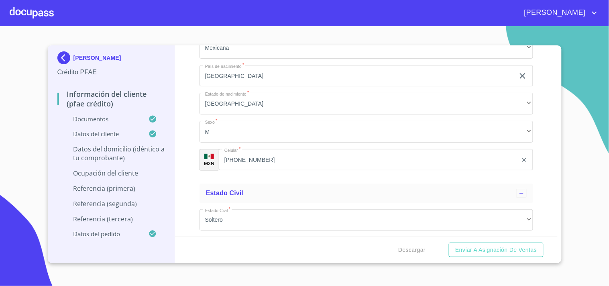
scroll to position [2815, 0]
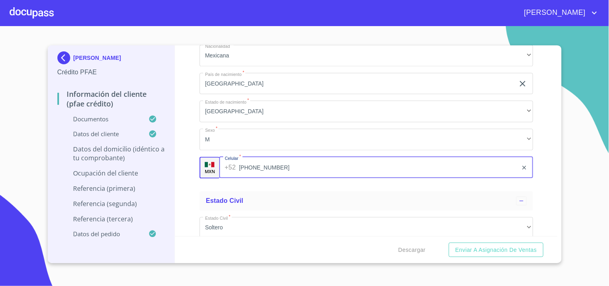
click at [251, 162] on input "[PHONE_NUMBER]" at bounding box center [378, 168] width 279 height 22
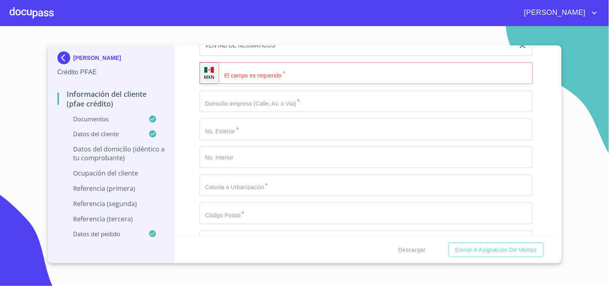
scroll to position [3653, 0]
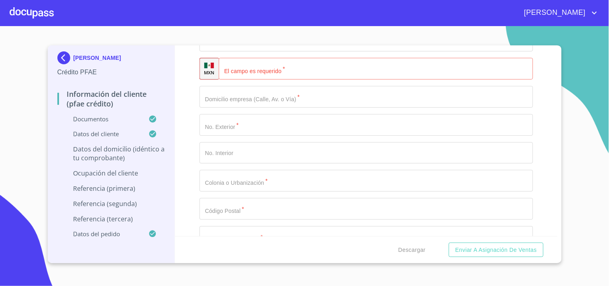
click at [257, 67] on input "Documento de identificación.   *" at bounding box center [376, 69] width 314 height 22
paste input "[PHONE_NUMBER]"
type input "[PHONE_NUMBER]"
click at [229, 91] on input "Documento de identificación.   *" at bounding box center [366, 97] width 334 height 22
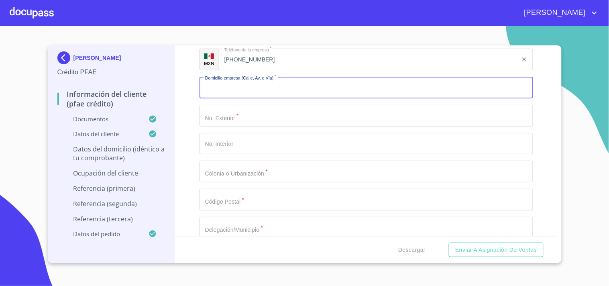
scroll to position [3665, 0]
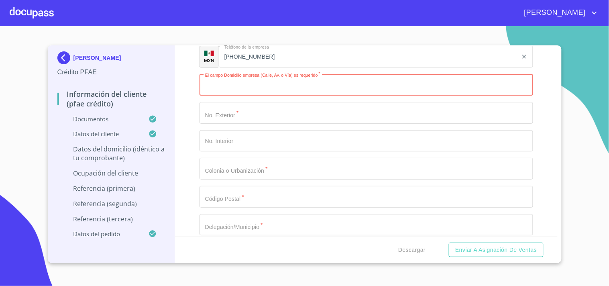
paste input "SAN BLAS"
type input "SAN BLAS"
click at [193, 89] on div "Información del cliente (PFAE crédito) Documentos Documento de identificación. …" at bounding box center [366, 140] width 382 height 191
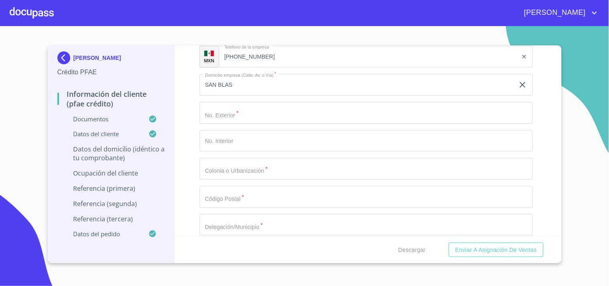
click at [190, 99] on div "Información del cliente (PFAE crédito) Documentos Documento de identificación. …" at bounding box center [366, 140] width 382 height 191
click at [218, 102] on input "Documento de identificación.   *" at bounding box center [366, 113] width 334 height 22
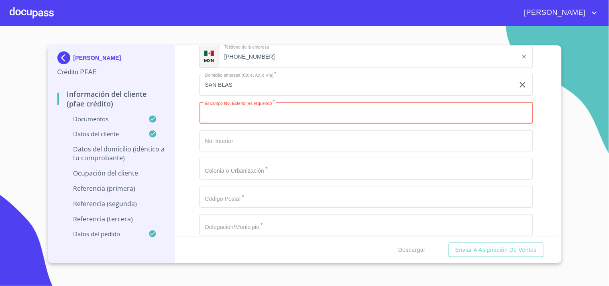
paste input "2909"
type input "2909"
click at [190, 108] on div "Información del cliente (PFAE crédito) Documentos Documento de identificación. …" at bounding box center [366, 140] width 382 height 191
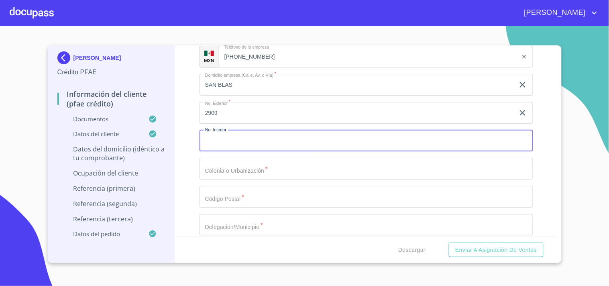
click at [234, 130] on input "Documento de identificación.   *" at bounding box center [366, 141] width 334 height 22
paste input "60"
type input "60"
click at [189, 137] on div "Información del cliente (PFAE crédito) Documentos Documento de identificación. …" at bounding box center [366, 140] width 382 height 191
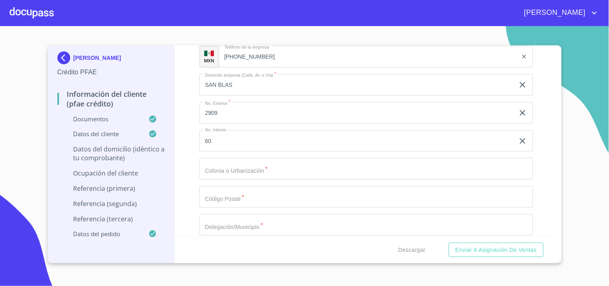
click at [189, 137] on div "Información del cliente (PFAE crédito) Documentos Documento de identificación. …" at bounding box center [366, 140] width 382 height 191
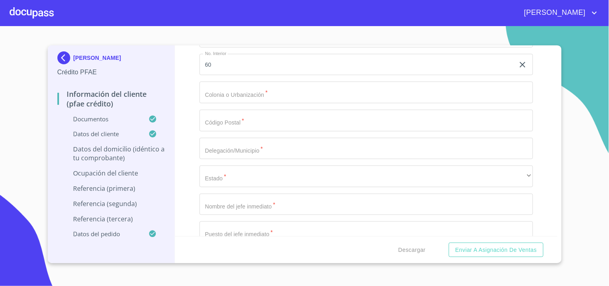
scroll to position [3742, 0]
click at [241, 81] on input "Documento de identificación.   *" at bounding box center [366, 92] width 334 height 22
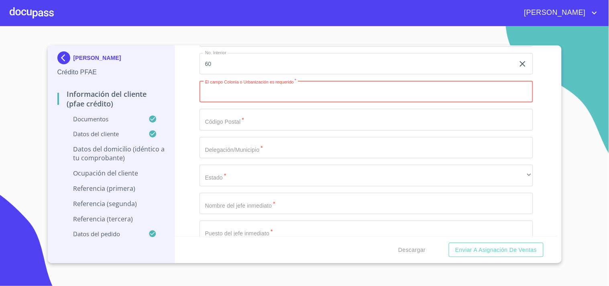
paste input "PARQUES DE [GEOGRAPHIC_DATA][PERSON_NAME]"
type input "PARQUES DE [GEOGRAPHIC_DATA][PERSON_NAME]"
click at [181, 106] on div "Información del cliente (PFAE crédito) Documentos Documento de identificación. …" at bounding box center [366, 140] width 382 height 191
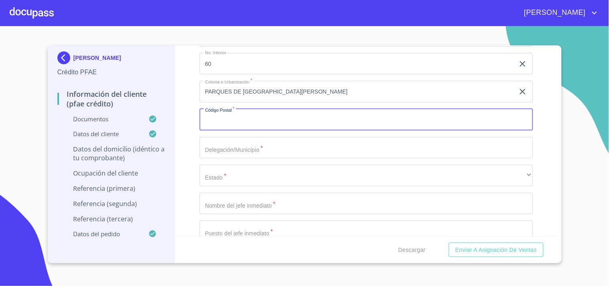
click at [231, 110] on input "Documento de identificación.   *" at bounding box center [366, 120] width 334 height 22
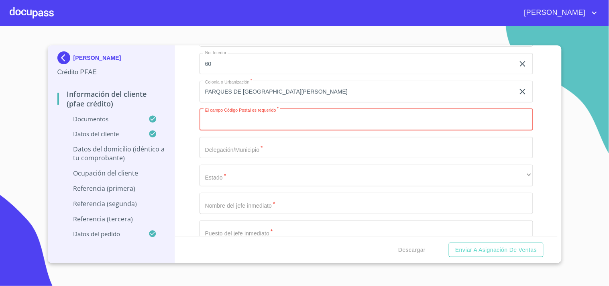
paste input "45615"
type input "45615"
click at [193, 128] on div "Información del cliente (PFAE crédito) Documentos Documento de identificación. …" at bounding box center [366, 140] width 382 height 191
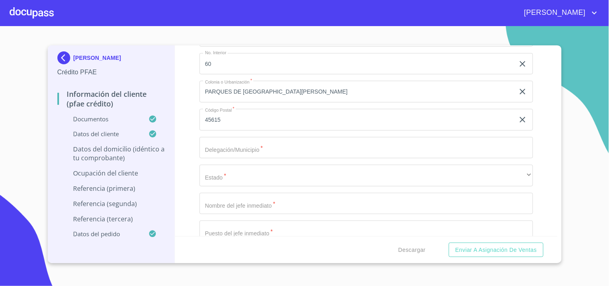
click at [193, 128] on div "Información del cliente (PFAE crédito) Documentos Documento de identificación. …" at bounding box center [366, 140] width 382 height 191
click at [228, 138] on input "Documento de identificación.   *" at bounding box center [366, 148] width 334 height 22
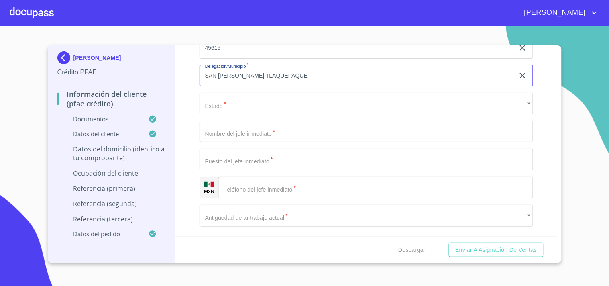
scroll to position [3821, 0]
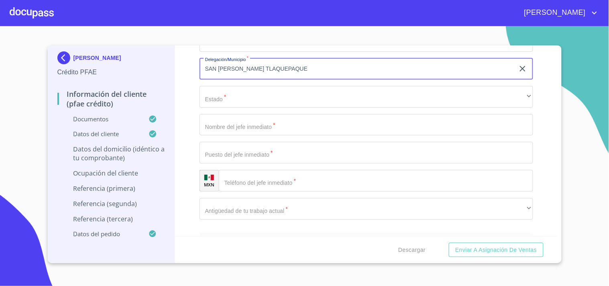
type input "SAN [PERSON_NAME] TLAQUEPAQUE"
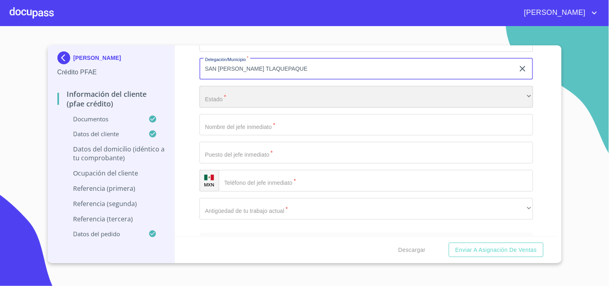
click at [210, 94] on div "​" at bounding box center [366, 97] width 334 height 22
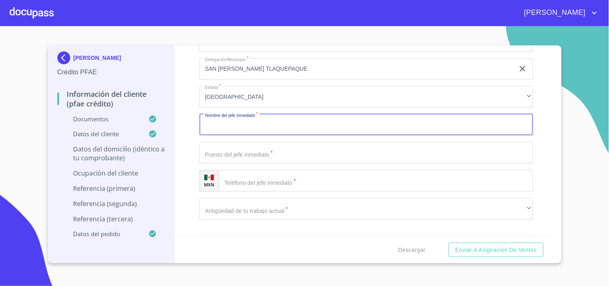
click at [220, 129] on input "Documento de identificación.   *" at bounding box center [366, 125] width 334 height 22
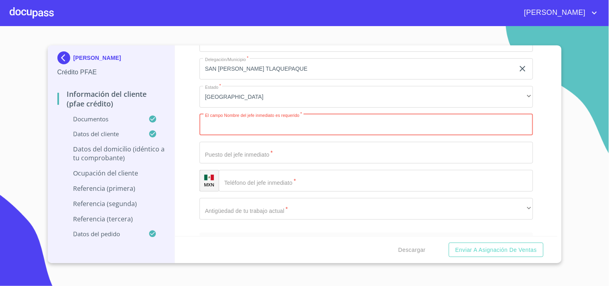
paste input "[PERSON_NAME]"
type input "[PERSON_NAME]"
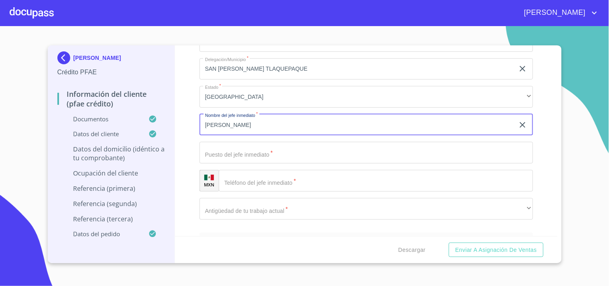
click at [218, 144] on input "Documento de identificación.   *" at bounding box center [366, 153] width 334 height 22
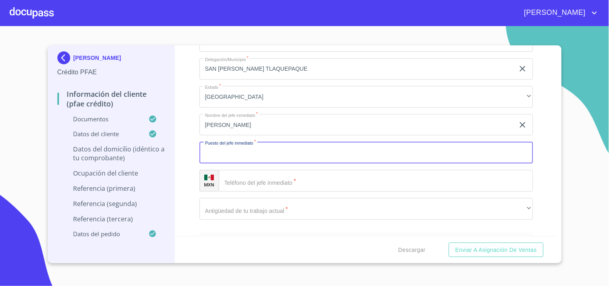
paste input "VAZQUEZ"
type input "VAZQUEZ"
click at [263, 114] on input "[PERSON_NAME]" at bounding box center [356, 125] width 315 height 22
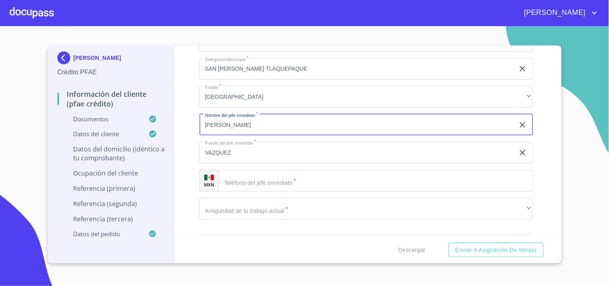
paste input "VAZQUEZ"
type input "[PERSON_NAME]"
click at [226, 151] on input "VAZQUEZ" at bounding box center [356, 153] width 315 height 22
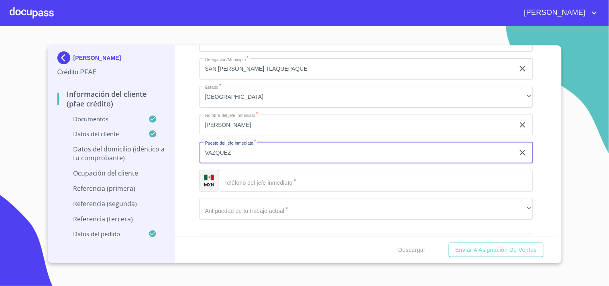
click at [226, 151] on input "VAZQUEZ" at bounding box center [356, 153] width 315 height 22
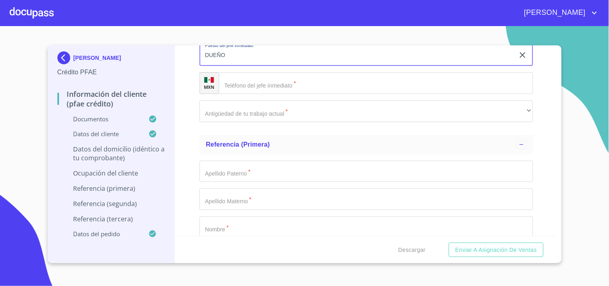
scroll to position [3934, 0]
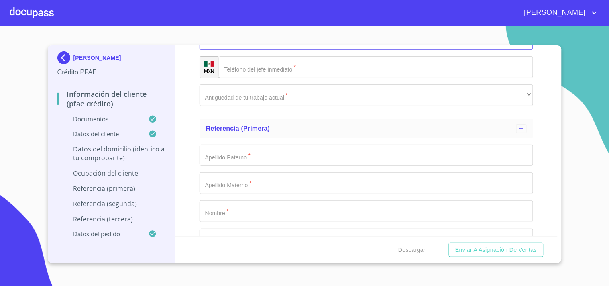
type input "DUEÑO"
click at [273, 62] on input "Documento de identificación.   *" at bounding box center [376, 67] width 314 height 22
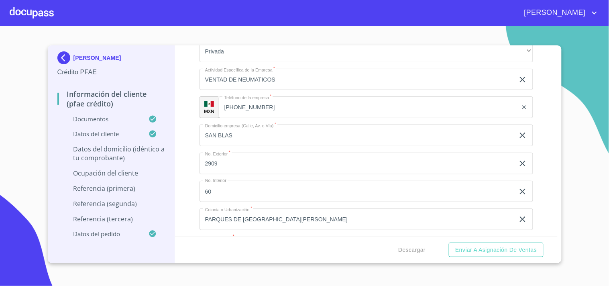
scroll to position [3608, 0]
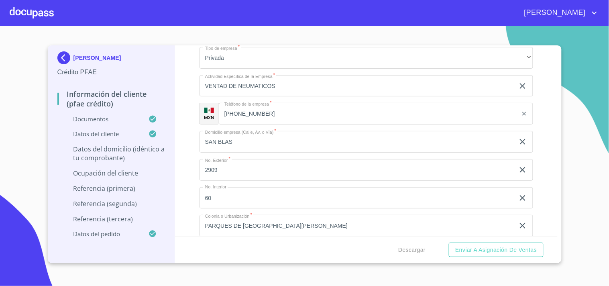
click at [246, 112] on input "[PHONE_NUMBER]" at bounding box center [368, 114] width 299 height 22
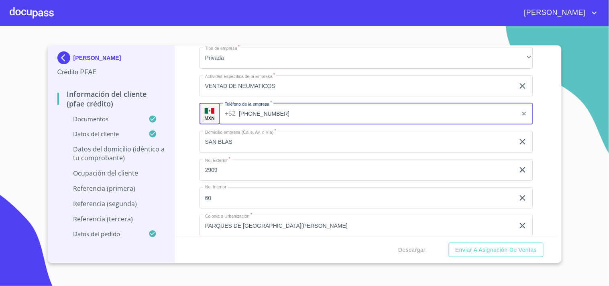
click at [246, 112] on input "[PHONE_NUMBER]" at bounding box center [378, 114] width 279 height 22
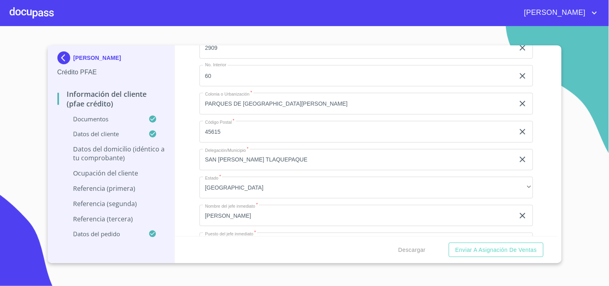
scroll to position [3806, 0]
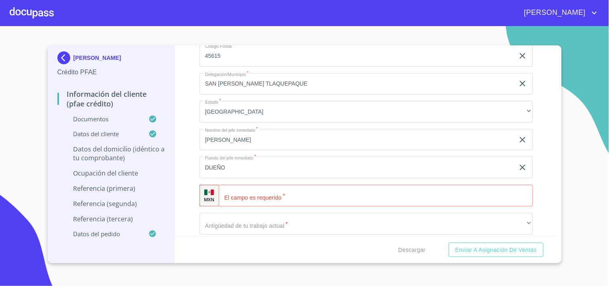
click at [243, 191] on input "Documento de identificación.   *" at bounding box center [376, 196] width 314 height 22
paste input "[PHONE_NUMBER]"
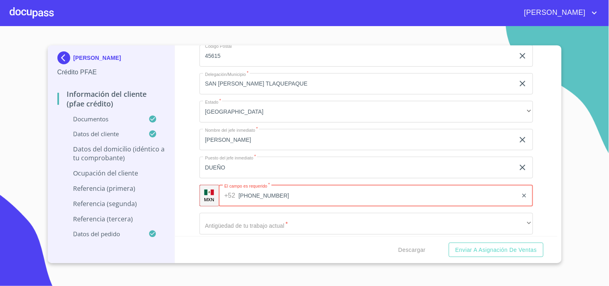
type input "[PHONE_NUMBER]"
click at [195, 174] on div "Información del cliente (PFAE crédito) Documentos Documento de identificación. …" at bounding box center [366, 140] width 382 height 191
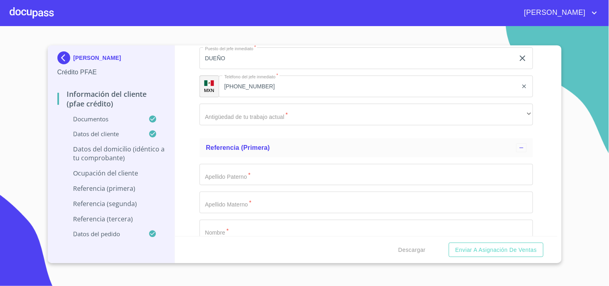
scroll to position [3918, 0]
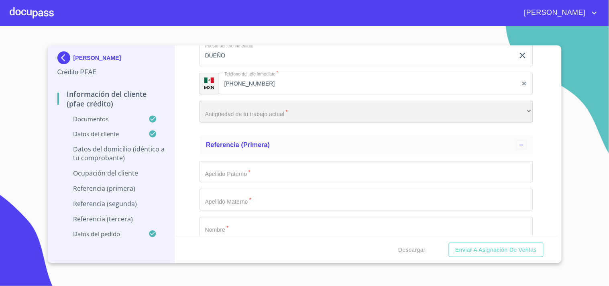
click at [236, 110] on div "​" at bounding box center [366, 112] width 334 height 22
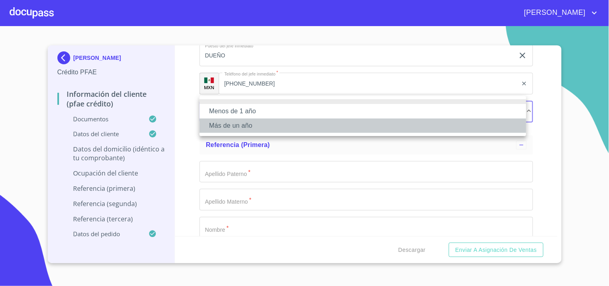
click at [245, 123] on li "Más de un año" at bounding box center [362, 125] width 327 height 14
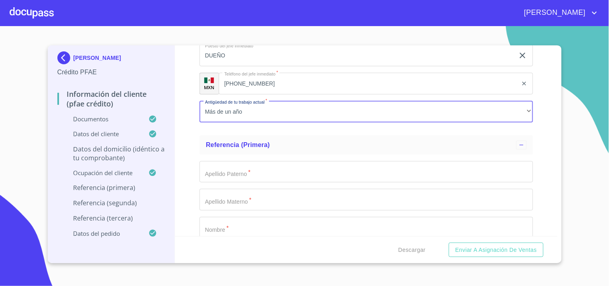
click at [186, 129] on div "Información del cliente (PFAE crédito) Documentos Documento de identificación. …" at bounding box center [366, 140] width 382 height 191
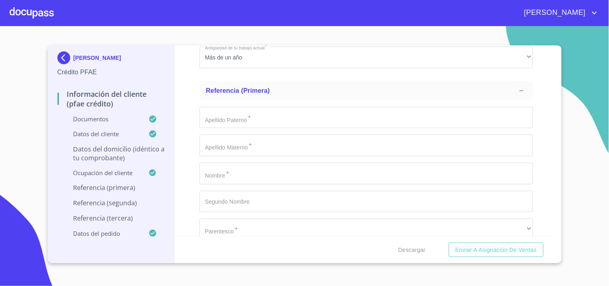
scroll to position [3966, 0]
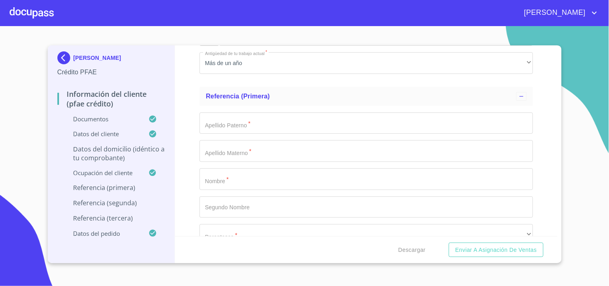
click at [231, 116] on input "Documento de identificación.   *" at bounding box center [366, 123] width 334 height 22
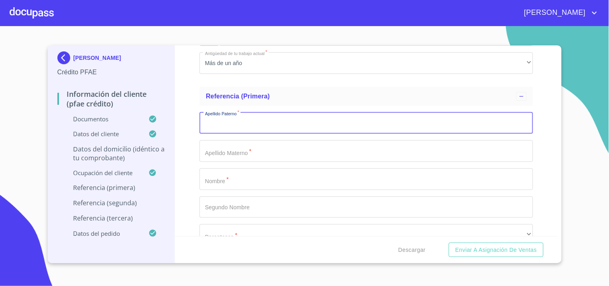
paste input "[PERSON_NAME]"
click at [214, 115] on input "[PERSON_NAME]" at bounding box center [356, 123] width 315 height 22
click at [222, 116] on input "[PERSON_NAME]" at bounding box center [356, 123] width 315 height 22
click at [219, 116] on input "[PERSON_NAME]" at bounding box center [356, 123] width 315 height 22
type input "[PERSON_NAME]"
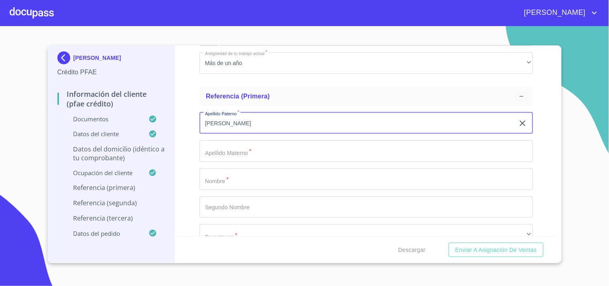
click at [248, 140] on input "Documento de identificación.   *" at bounding box center [366, 151] width 334 height 22
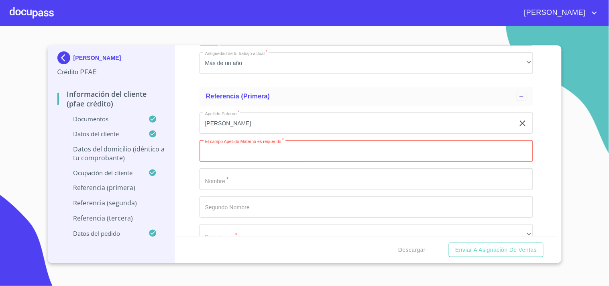
paste input "MENDEZ"
type input "MENDEZ"
click at [223, 196] on input "Documento de identificación.   *" at bounding box center [366, 207] width 334 height 22
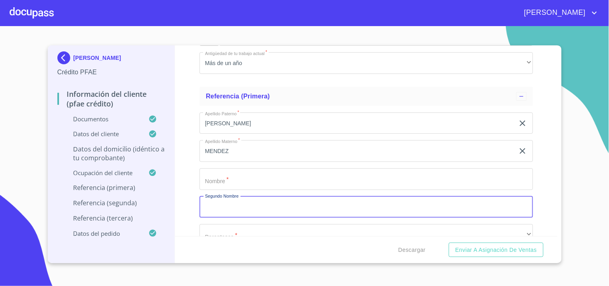
click at [220, 178] on input "Documento de identificación.   *" at bounding box center [366, 179] width 334 height 22
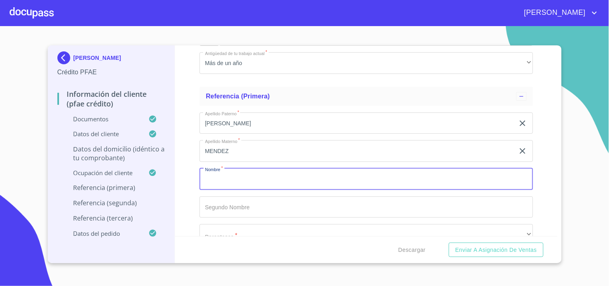
paste input "[PERSON_NAME]"
type input "[PERSON_NAME]"
click at [219, 196] on input "Documento de identificación.   *" at bounding box center [366, 207] width 334 height 22
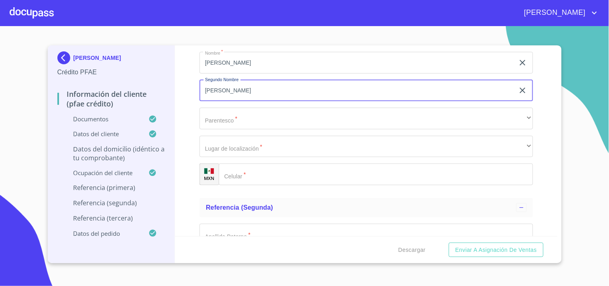
scroll to position [4084, 0]
type input "[PERSON_NAME]"
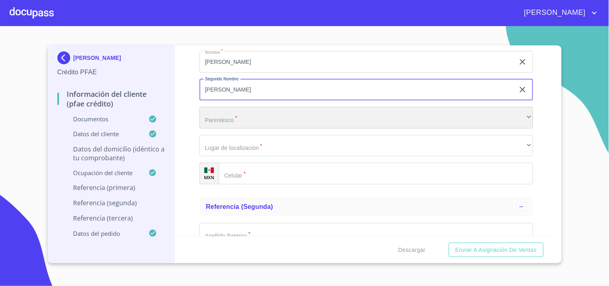
click at [229, 107] on div "​" at bounding box center [366, 118] width 334 height 22
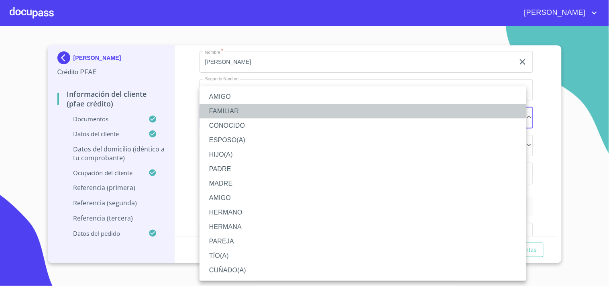
click at [229, 110] on li "FAMILIAR" at bounding box center [362, 111] width 327 height 14
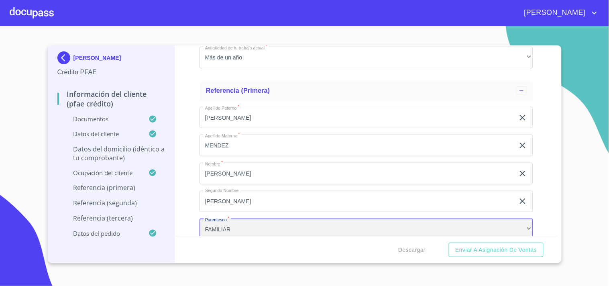
scroll to position [3972, 0]
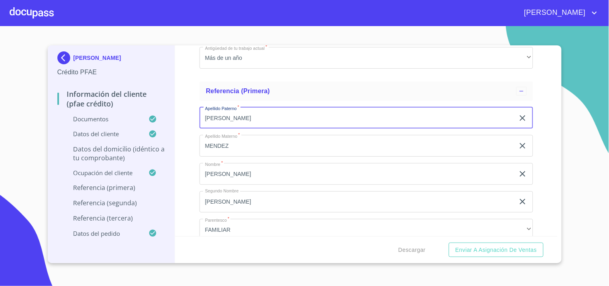
click at [217, 112] on input "[PERSON_NAME]" at bounding box center [356, 118] width 315 height 22
type input "VAZQUEZ"
click at [197, 119] on div "Información del cliente (PFAE crédito) Documentos Documento de identificación. …" at bounding box center [366, 140] width 382 height 191
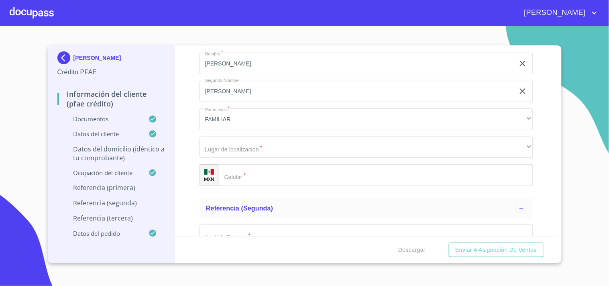
scroll to position [4086, 0]
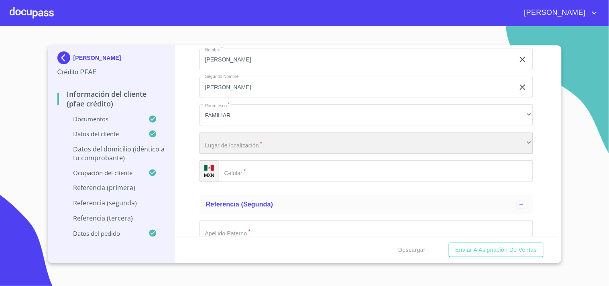
click at [213, 134] on div "​" at bounding box center [366, 143] width 334 height 22
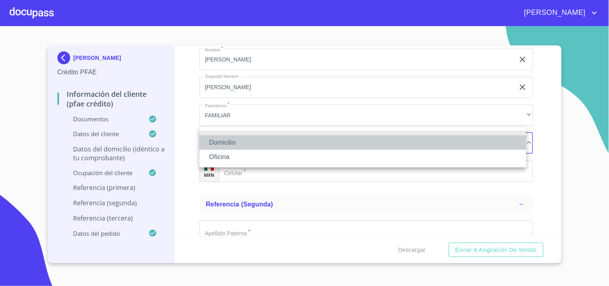
click at [228, 146] on li "Domicilio" at bounding box center [362, 142] width 327 height 14
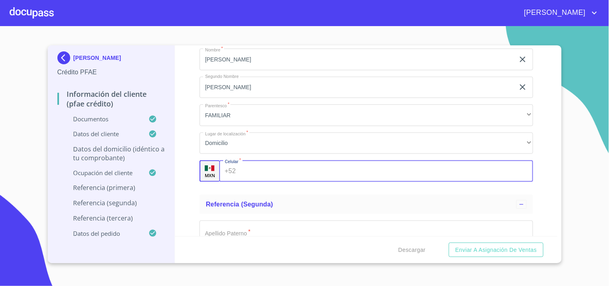
click at [240, 165] on input "Documento de identificación.   *" at bounding box center [386, 171] width 294 height 22
paste input "[PHONE_NUMBER]"
type input "[PHONE_NUMBER]"
click at [184, 141] on div "Información del cliente (PFAE crédito) Documentos Documento de identificación. …" at bounding box center [366, 140] width 382 height 191
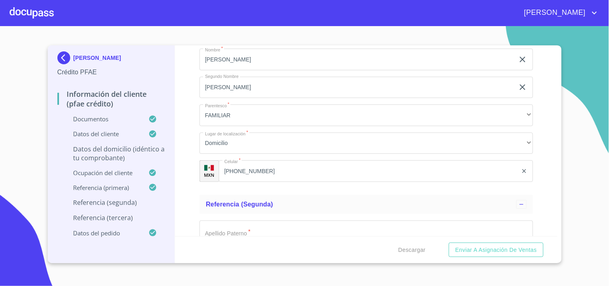
click at [184, 141] on div "Información del cliente (PFAE crédito) Documentos Documento de identificación. …" at bounding box center [366, 140] width 382 height 191
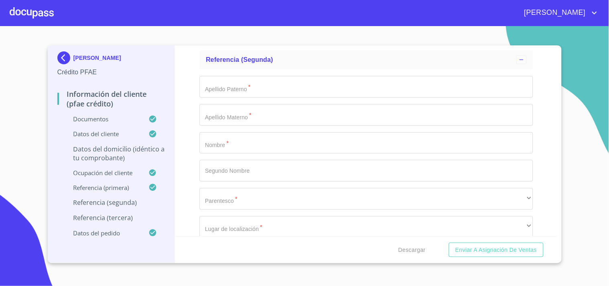
scroll to position [4233, 0]
click at [257, 84] on input "Documento de identificación.   *" at bounding box center [366, 84] width 334 height 22
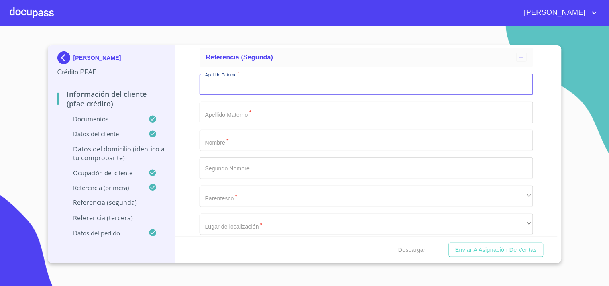
paste input "MENDEZ"
type input "MENDEZ"
click at [228, 104] on input "Documento de identificación.   *" at bounding box center [366, 113] width 334 height 22
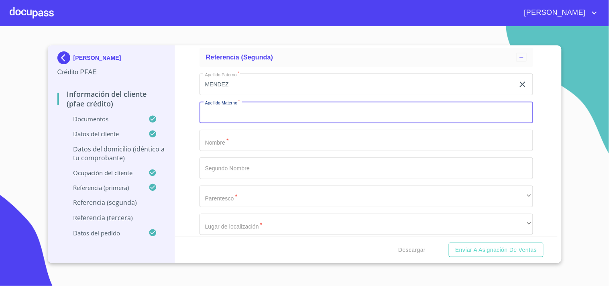
paste input "PARAMO"
type input "PARAMO"
click at [228, 136] on input "Documento de identificación.   *" at bounding box center [366, 141] width 334 height 22
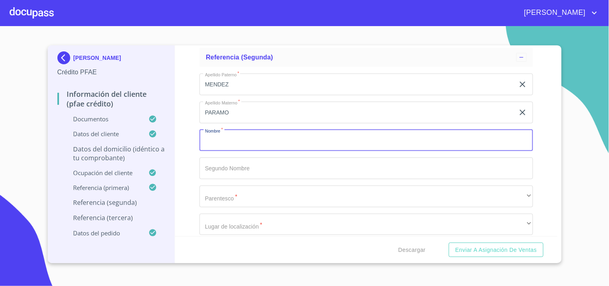
paste input "[PERSON_NAME]"
type input "[PERSON_NAME]"
click at [235, 166] on input "Documento de identificación.   *" at bounding box center [366, 168] width 334 height 22
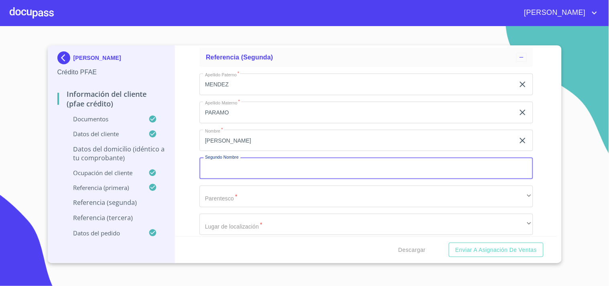
paste input "[PERSON_NAME]"
type input "[PERSON_NAME]"
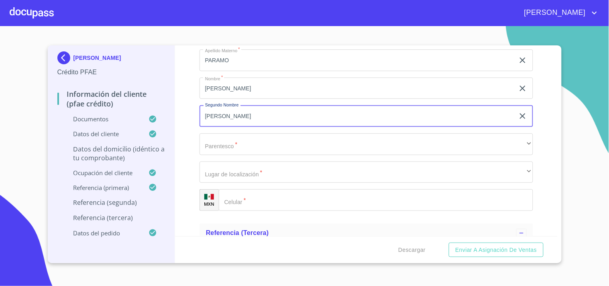
scroll to position [4286, 0]
click at [226, 122] on div "Apellido Paterno   * [PERSON_NAME] ​ Apellido Materno   * [PERSON_NAME] ​ Nombr…" at bounding box center [366, 115] width 334 height 202
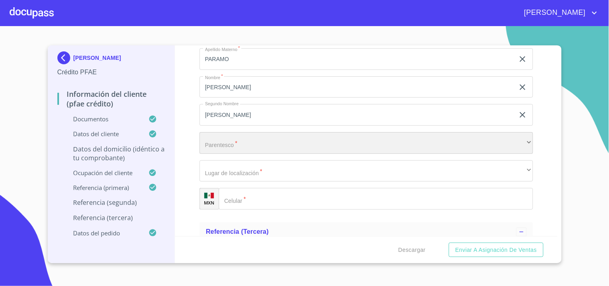
click at [217, 140] on div "​" at bounding box center [366, 143] width 334 height 22
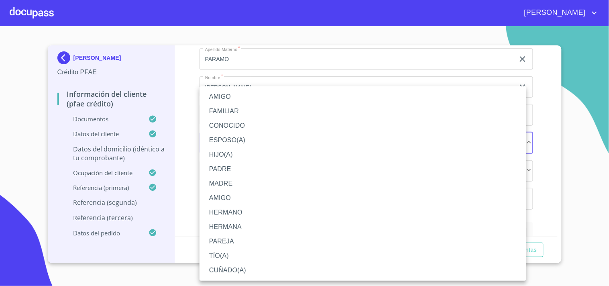
click at [223, 109] on li "FAMILIAR" at bounding box center [362, 111] width 327 height 14
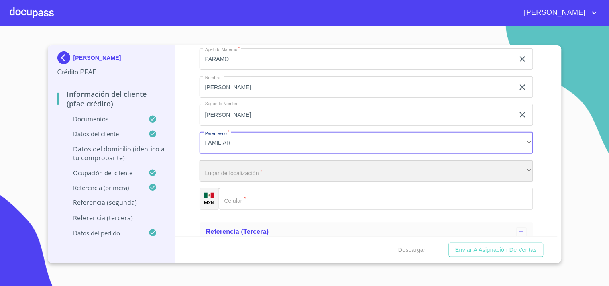
click at [241, 167] on div "​" at bounding box center [366, 171] width 334 height 22
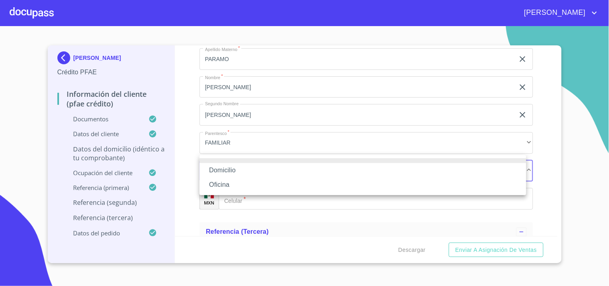
click at [234, 171] on li "Domicilio" at bounding box center [362, 170] width 327 height 14
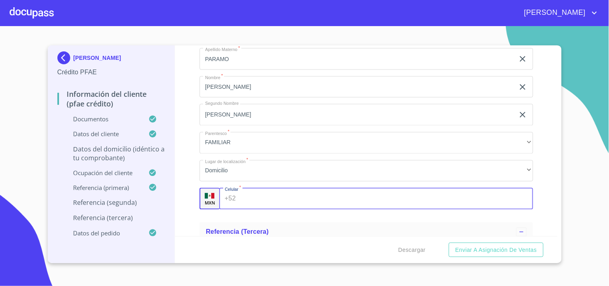
click at [236, 190] on div "+52 ​" at bounding box center [376, 199] width 314 height 22
paste input "[PHONE_NUMBER]"
type input "[PHONE_NUMBER]"
click at [178, 156] on div "Información del cliente (PFAE crédito) Documentos Documento de identificación. …" at bounding box center [366, 140] width 382 height 191
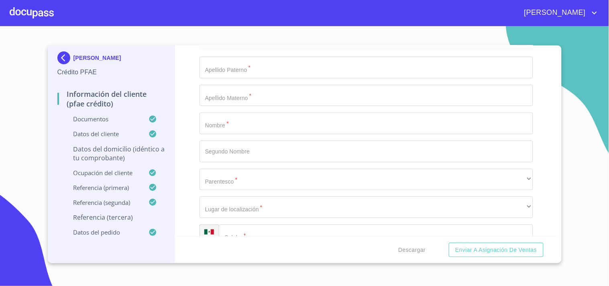
scroll to position [4479, 0]
click at [243, 83] on input "Documento de identificación.   *" at bounding box center [366, 94] width 334 height 22
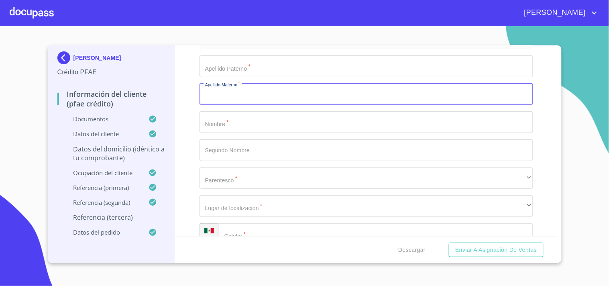
click at [235, 64] on input "Documento de identificación.   *" at bounding box center [366, 66] width 334 height 22
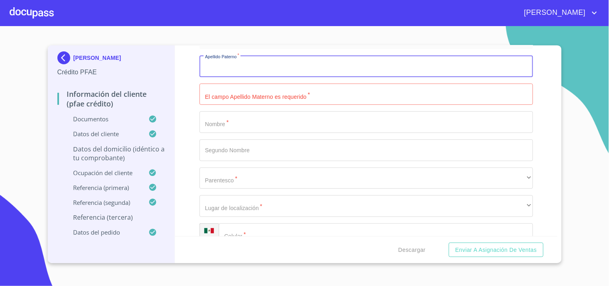
paste input "[PERSON_NAME]"
type input "[PERSON_NAME]"
click at [218, 90] on input "Documento de identificación.   *" at bounding box center [366, 94] width 334 height 22
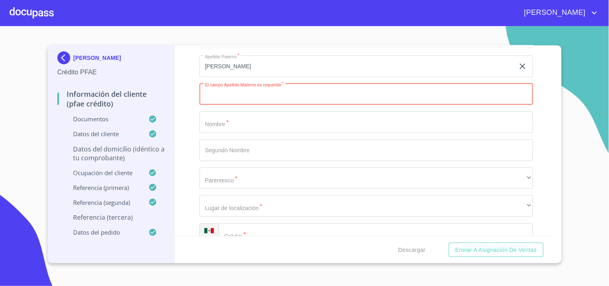
paste input "[PERSON_NAME]"
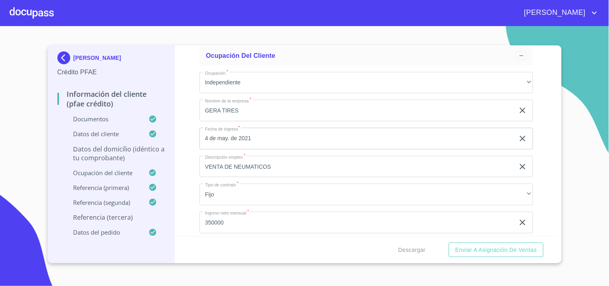
drag, startPoint x: 217, startPoint y: 90, endPoint x: 48, endPoint y: -39, distance: 212.5
click at [48, 0] on html "[PERSON_NAME] [PERSON_NAME] Crédito PFAE Información del cliente (PFAE crédito)…" at bounding box center [304, 143] width 609 height 286
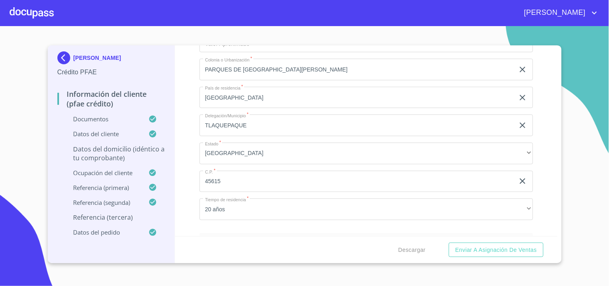
type input "[PERSON_NAME]"
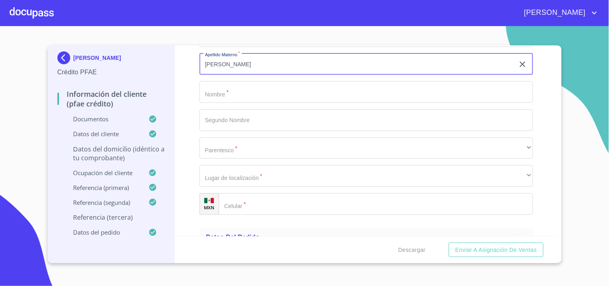
scroll to position [4505, 0]
click at [185, 101] on div "Información del cliente (PFAE crédito) Documentos Documento de identificación. …" at bounding box center [366, 140] width 382 height 191
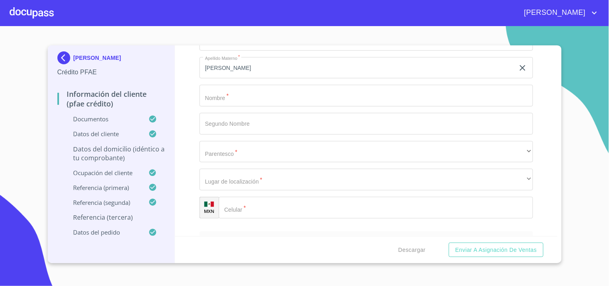
click at [215, 86] on input "Documento de identificación.   *" at bounding box center [366, 96] width 334 height 22
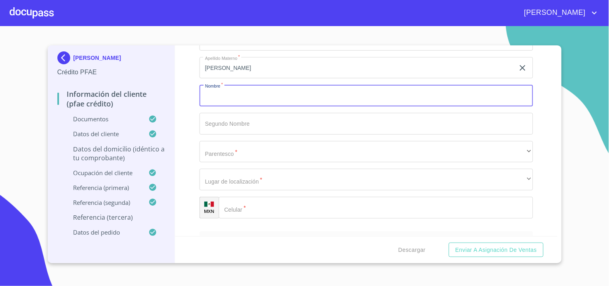
paste input "[PERSON_NAME]"
click at [217, 86] on input "[PERSON_NAME]" at bounding box center [356, 96] width 315 height 22
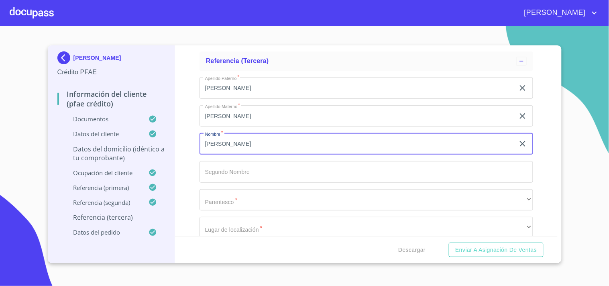
scroll to position [4458, 0]
paste input "[PERSON_NAME]"
type input "[PERSON_NAME]"
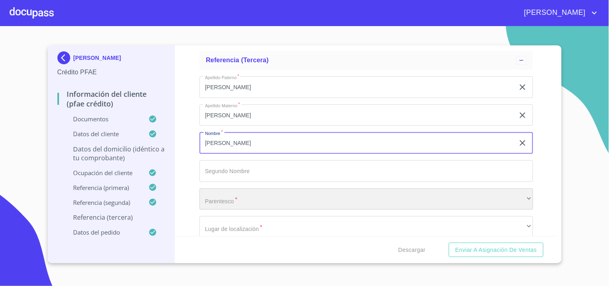
click at [219, 189] on div "​" at bounding box center [366, 199] width 334 height 22
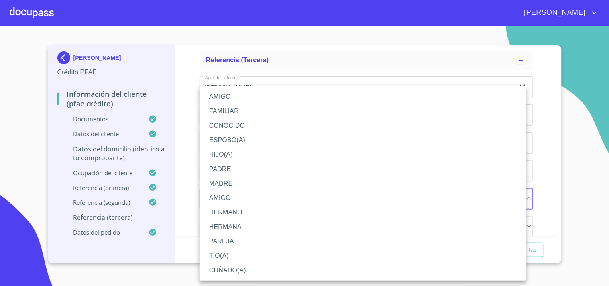
click at [223, 97] on li "AMIGO" at bounding box center [362, 96] width 327 height 14
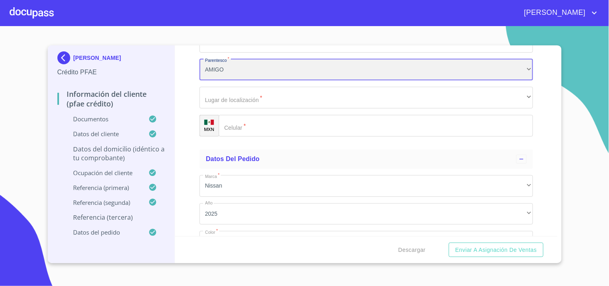
scroll to position [4614, 0]
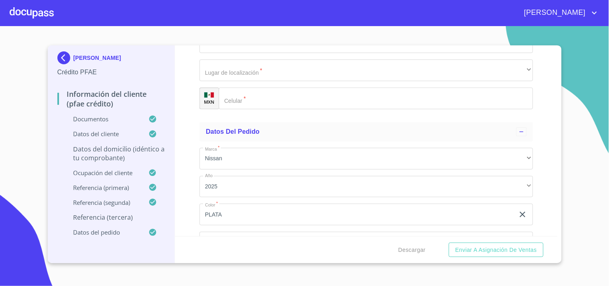
click at [224, 75] on div "[PERSON_NAME]   * [PERSON_NAME] ​ [PERSON_NAME]   * [PERSON_NAME] ​ Nombre   * …" at bounding box center [366, 14] width 334 height 202
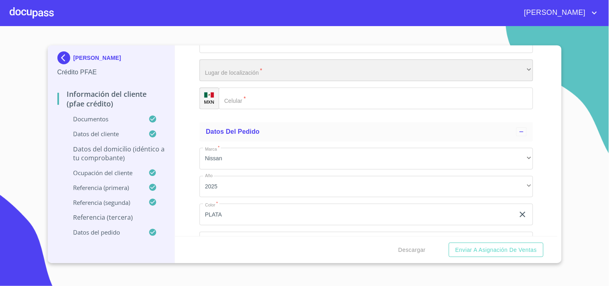
click at [224, 69] on div "​" at bounding box center [366, 70] width 334 height 22
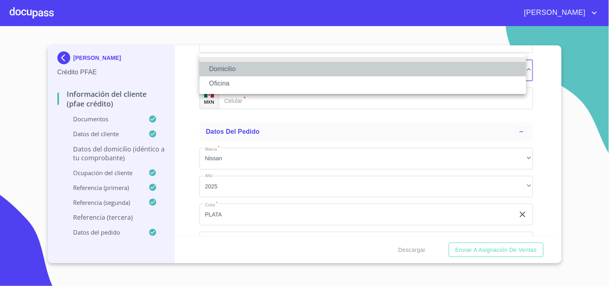
click at [226, 66] on li "Domicilio" at bounding box center [362, 69] width 327 height 14
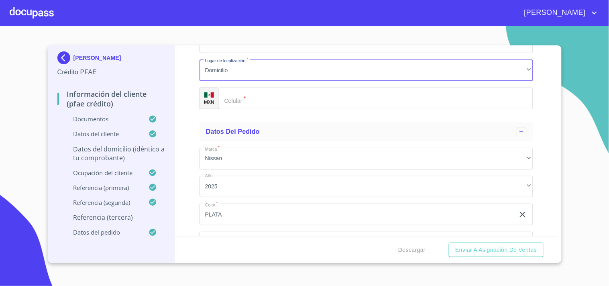
click at [242, 98] on input "Documento de identificación.   *" at bounding box center [376, 98] width 314 height 22
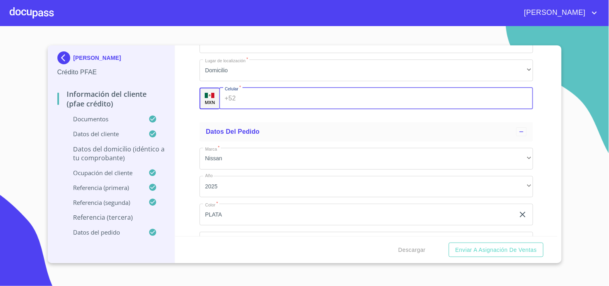
paste input "[PHONE_NUMBER]"
type input "[PHONE_NUMBER]"
click at [184, 117] on div "Información del cliente (PFAE crédito) Documentos Documento de identificación. …" at bounding box center [366, 140] width 382 height 191
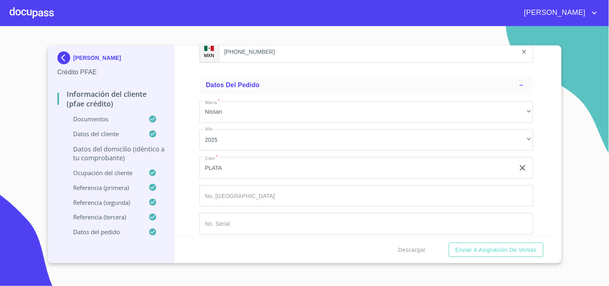
scroll to position [4662, 0]
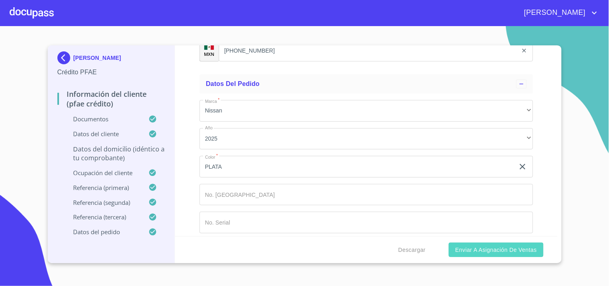
click at [464, 256] on button "Enviar a Asignación de Ventas" at bounding box center [496, 249] width 94 height 15
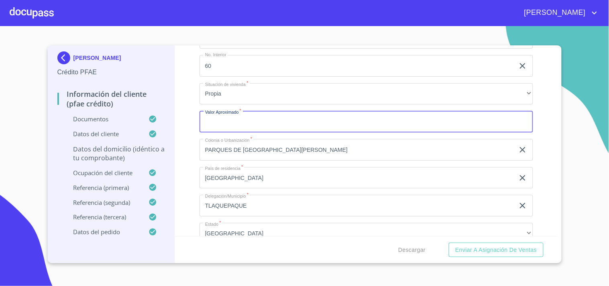
scroll to position [3117, 0]
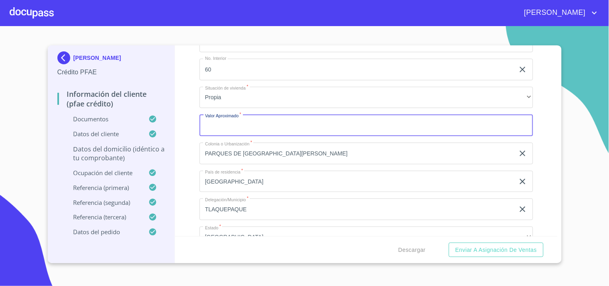
click at [291, 116] on input "Documento de identificación.   *" at bounding box center [366, 125] width 334 height 22
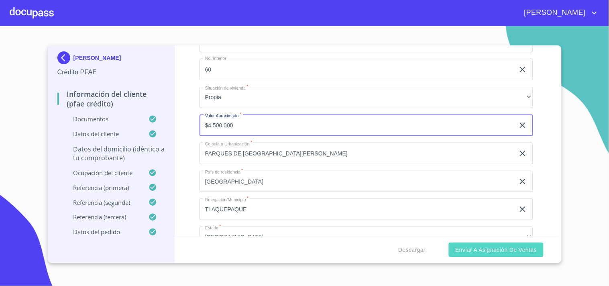
type input "$4,500,000"
click at [458, 249] on span "Enviar a Asignación de Ventas" at bounding box center [495, 250] width 81 height 10
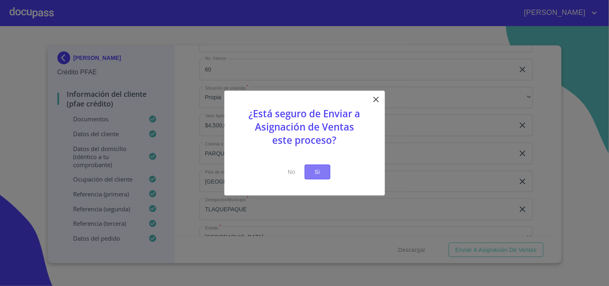
click at [311, 169] on span "Si" at bounding box center [317, 172] width 13 height 10
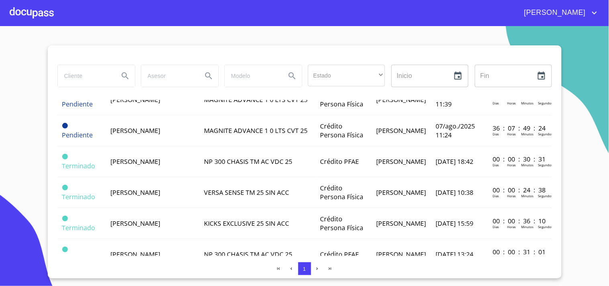
scroll to position [182, 0]
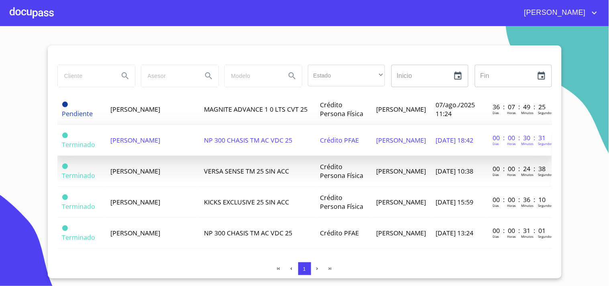
click at [245, 156] on td "NP 300 CHASIS TM AC VDC 25" at bounding box center [257, 140] width 116 height 31
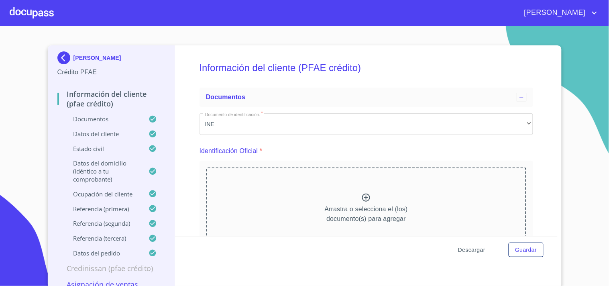
click at [463, 246] on span "Descargar" at bounding box center [471, 250] width 27 height 10
